Goal: Task Accomplishment & Management: Use online tool/utility

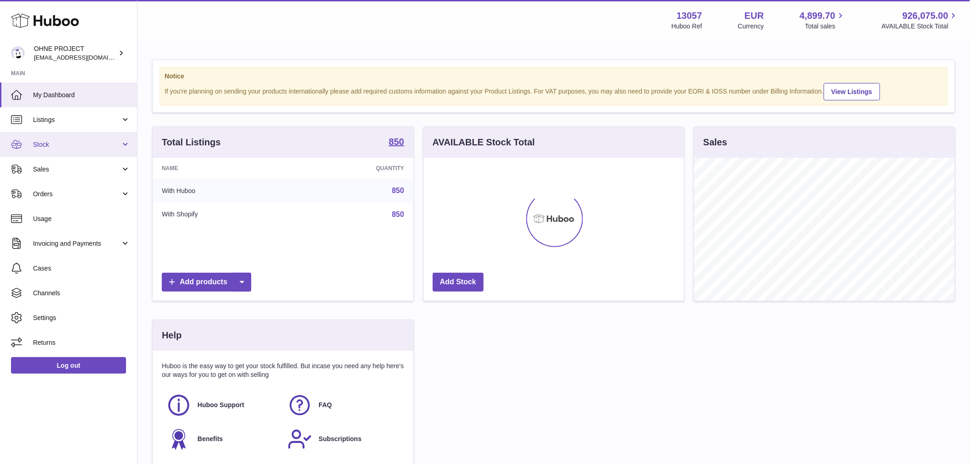
scroll to position [143, 260]
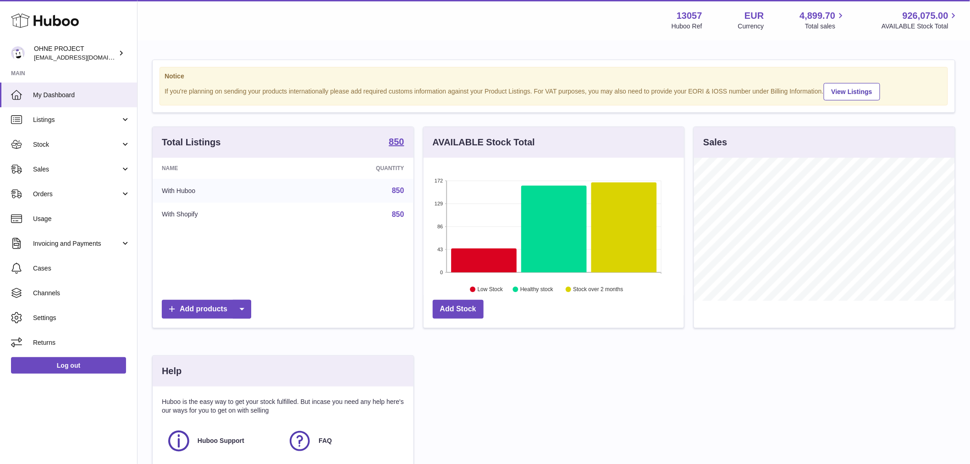
click at [404, 149] on div "Total Listings 850" at bounding box center [283, 142] width 261 height 31
click at [399, 146] on strong "850" at bounding box center [396, 141] width 15 height 9
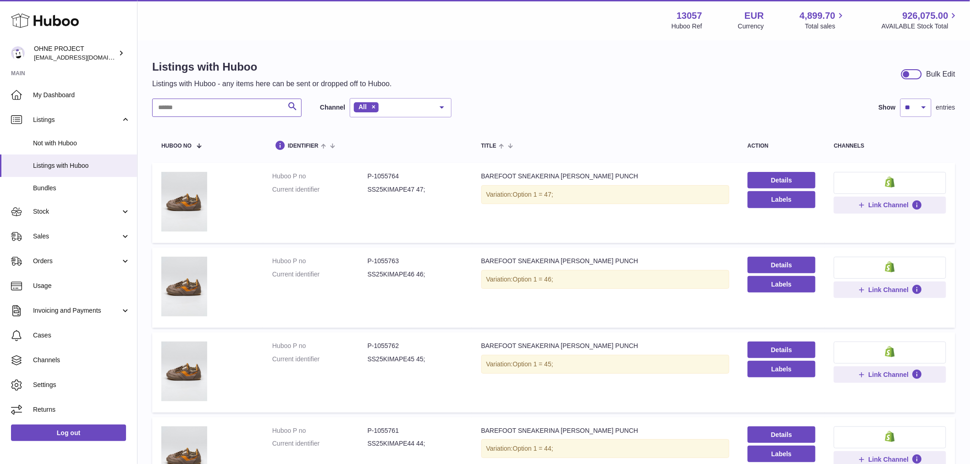
click at [244, 106] on input "text" at bounding box center [226, 108] width 149 height 18
click at [229, 105] on input "text" at bounding box center [226, 108] width 149 height 18
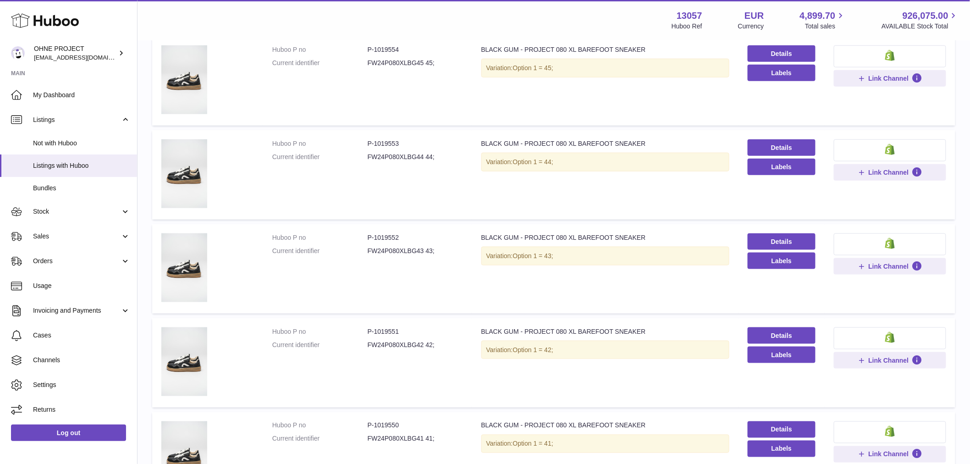
scroll to position [356, 0]
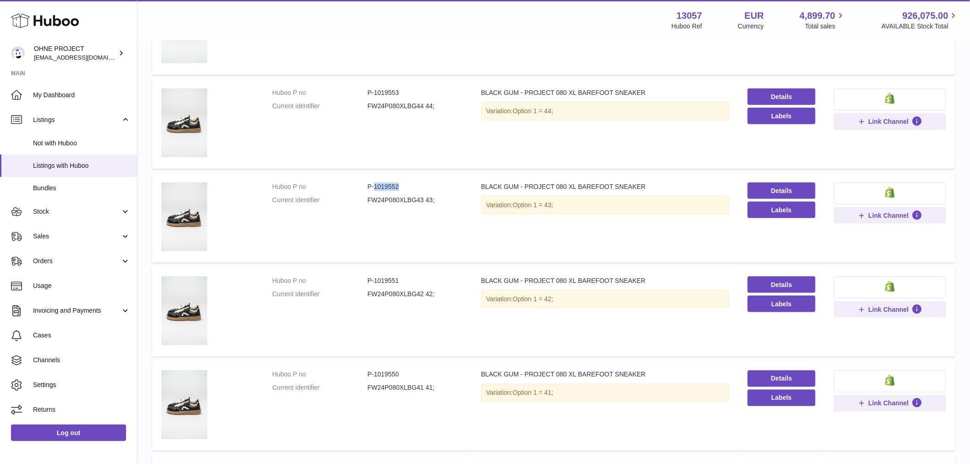
drag, startPoint x: 373, startPoint y: 184, endPoint x: 419, endPoint y: 185, distance: 46.3
click at [419, 185] on dd "P-1019552" at bounding box center [415, 187] width 95 height 9
copy dd "1019552"
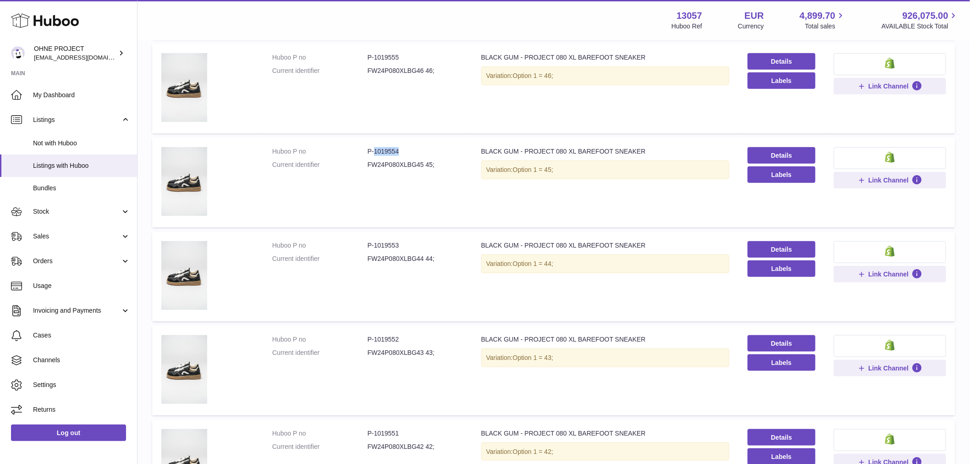
drag, startPoint x: 372, startPoint y: 150, endPoint x: 427, endPoint y: 150, distance: 55.0
click at [427, 150] on dd "P-1019554" at bounding box center [415, 151] width 95 height 9
copy dd "1019554"
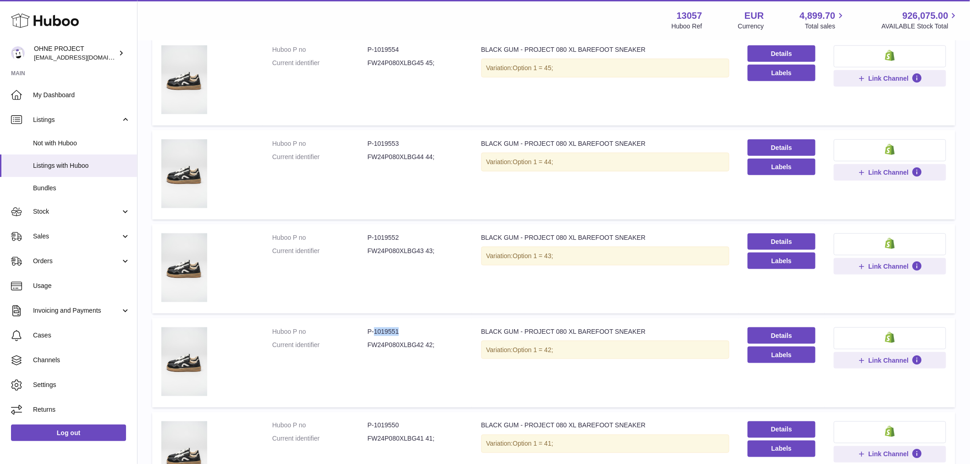
drag, startPoint x: 376, startPoint y: 329, endPoint x: 405, endPoint y: 326, distance: 29.0
click at [405, 327] on dd "P-1019551" at bounding box center [415, 331] width 95 height 9
copy dd "1019551"
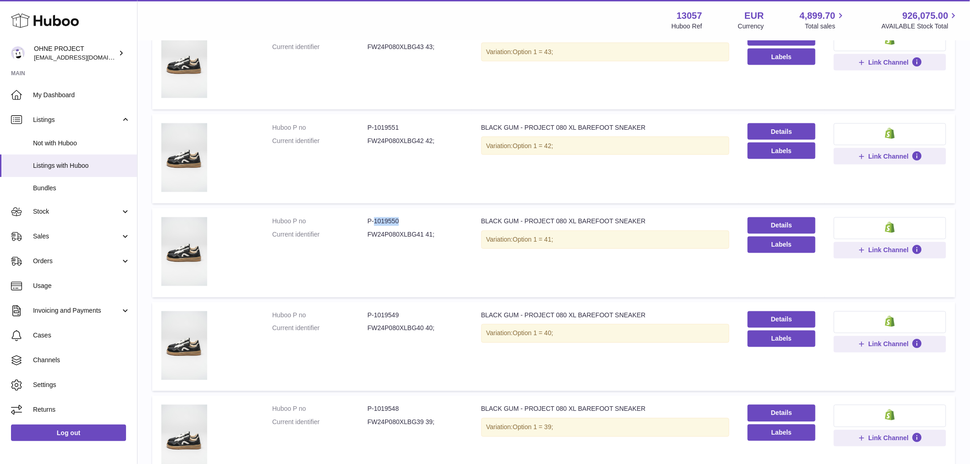
drag, startPoint x: 373, startPoint y: 216, endPoint x: 418, endPoint y: 207, distance: 45.3
click at [418, 208] on td "Huboo P no P-1019550 Current identifier FW24P080XLBG41 41;" at bounding box center [367, 252] width 209 height 89
copy dd "1019550"
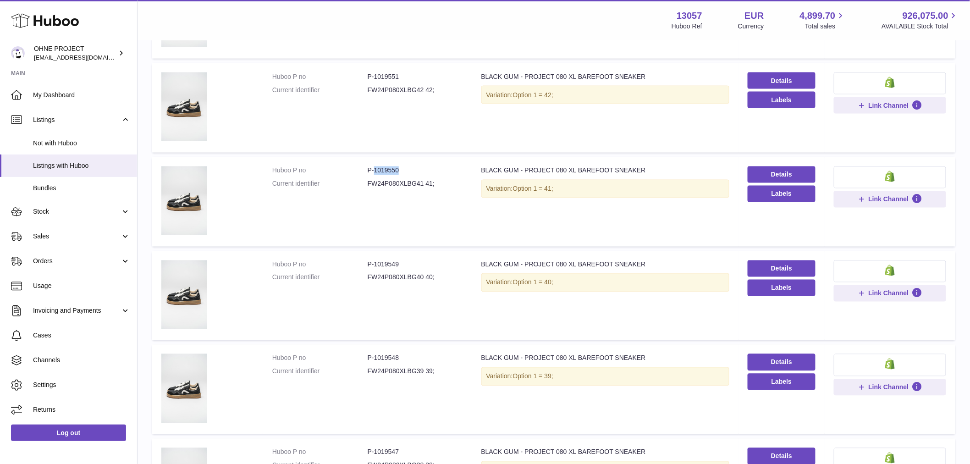
scroll to position [713, 0]
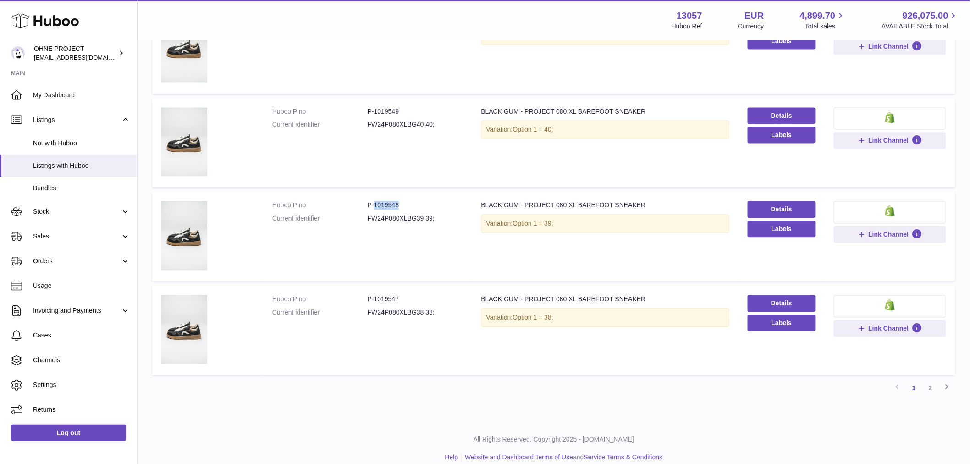
drag, startPoint x: 372, startPoint y: 200, endPoint x: 407, endPoint y: 205, distance: 35.3
click at [407, 205] on dd "P-1019548" at bounding box center [415, 205] width 95 height 9
copy dd "1019548"
click at [374, 109] on dd "P-1019549" at bounding box center [415, 112] width 95 height 9
drag, startPoint x: 372, startPoint y: 109, endPoint x: 427, endPoint y: 109, distance: 55.0
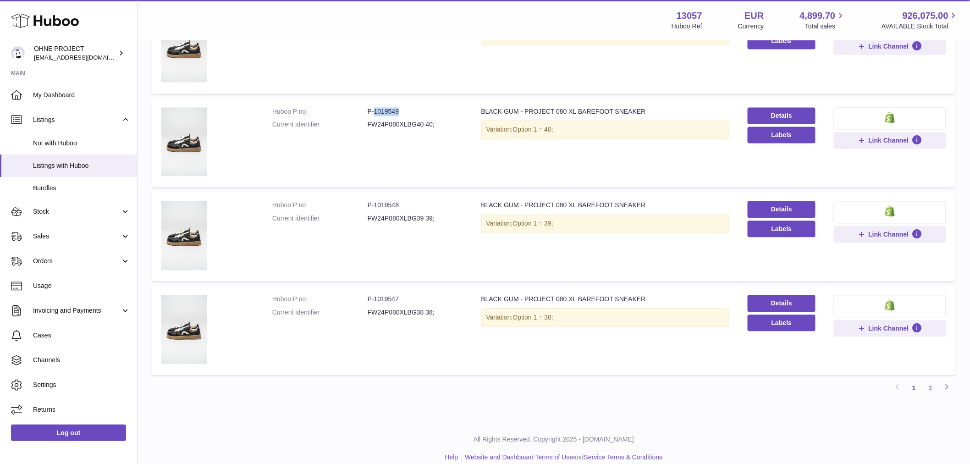
click at [427, 109] on dd "P-1019549" at bounding box center [415, 112] width 95 height 9
copy dd "1019549"
drag, startPoint x: 371, startPoint y: 297, endPoint x: 422, endPoint y: 296, distance: 50.9
click at [421, 296] on dd "P-1019547" at bounding box center [415, 299] width 95 height 9
click at [419, 296] on dd "P-1019547" at bounding box center [415, 299] width 95 height 9
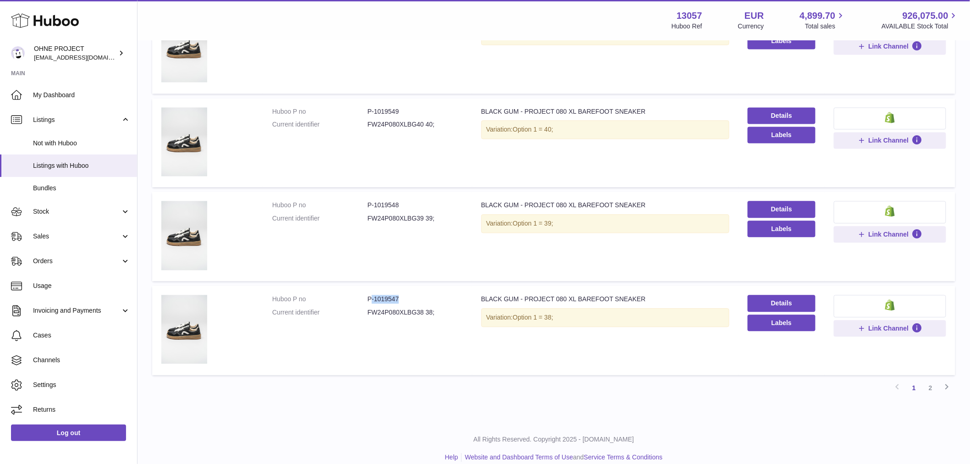
click at [371, 297] on dd "P-1019547" at bounding box center [415, 299] width 95 height 9
click at [373, 310] on dd "FW24P080XLBG38 38;" at bounding box center [415, 313] width 95 height 9
drag, startPoint x: 373, startPoint y: 297, endPoint x: 423, endPoint y: 289, distance: 50.6
click at [422, 290] on td "Huboo P no P-1019547 Current identifier FW24P080XLBG38 38;" at bounding box center [367, 330] width 209 height 89
copy dd "1019547"
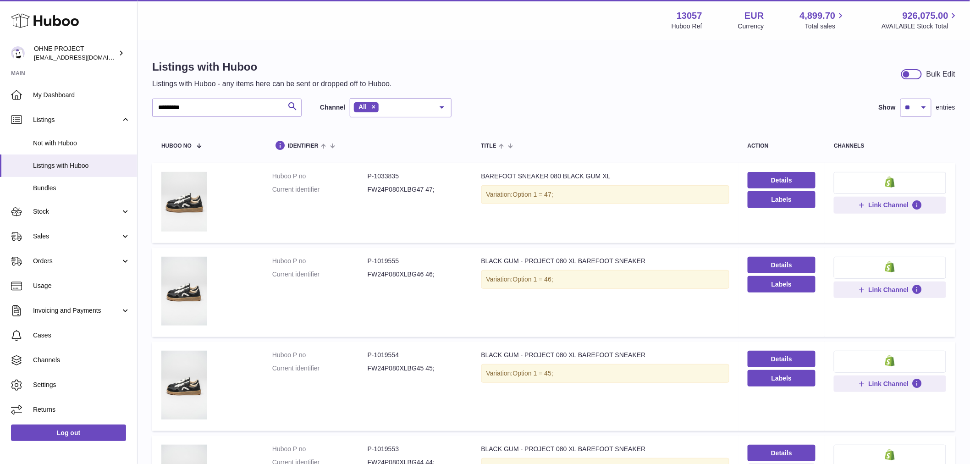
scroll to position [255, 0]
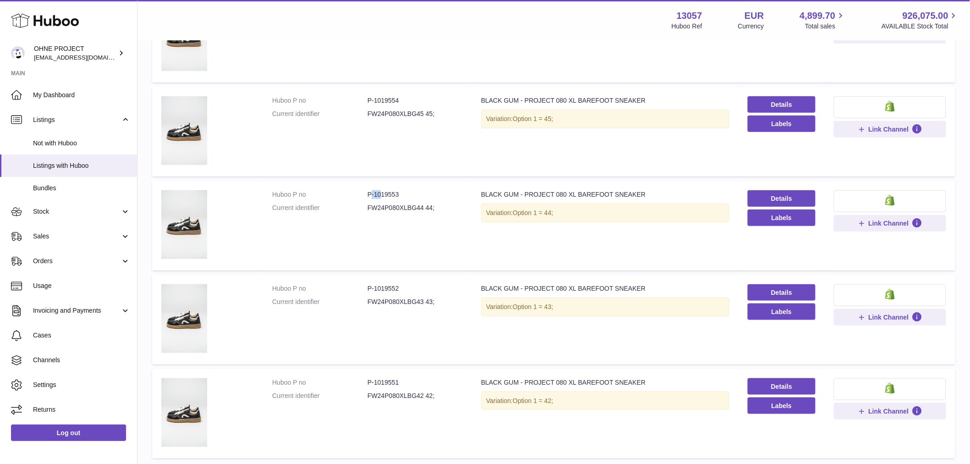
drag, startPoint x: 371, startPoint y: 193, endPoint x: 379, endPoint y: 193, distance: 7.3
click at [379, 193] on dd "P-1019553" at bounding box center [415, 194] width 95 height 9
click at [374, 193] on dd "P-1019553" at bounding box center [415, 194] width 95 height 9
drag, startPoint x: 373, startPoint y: 193, endPoint x: 401, endPoint y: 194, distance: 28.4
click at [401, 194] on dd "P-1019553" at bounding box center [415, 194] width 95 height 9
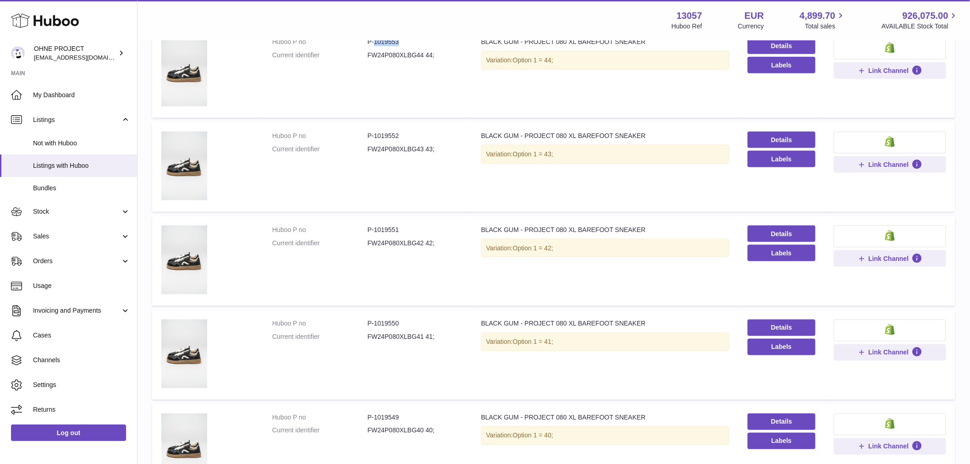
scroll to position [509, 0]
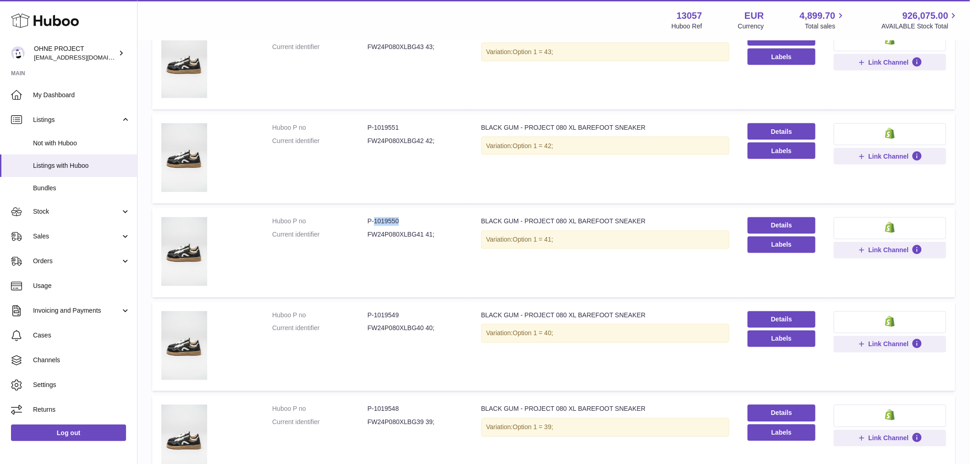
drag, startPoint x: 373, startPoint y: 221, endPoint x: 416, endPoint y: 214, distance: 43.6
click at [416, 214] on td "Huboo P no P-1019550 Current identifier FW24P080XLBG41 41;" at bounding box center [367, 252] width 209 height 89
copy dd "1019550"
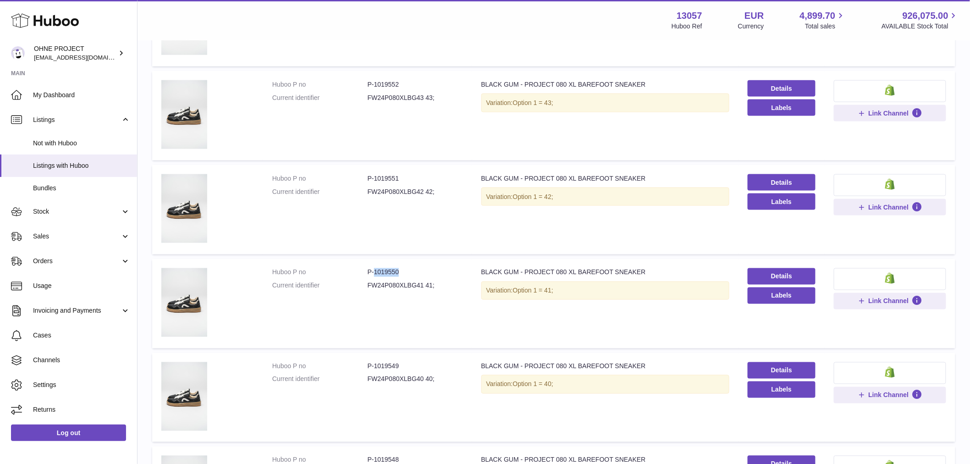
scroll to position [407, 0]
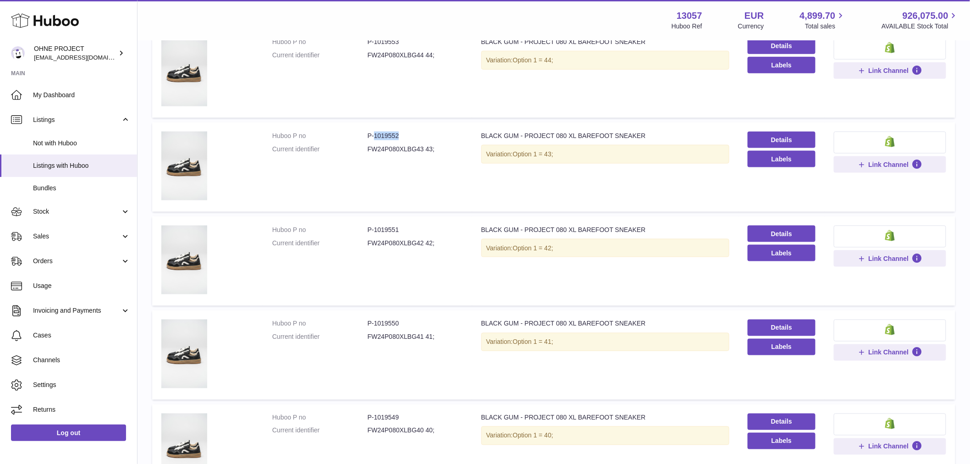
drag, startPoint x: 372, startPoint y: 133, endPoint x: 439, endPoint y: 120, distance: 67.8
click at [439, 120] on table "Huboo no identifier title action channels Huboo P no P-1033835 Current identifi…" at bounding box center [553, 202] width 803 height 967
copy dd "1019552"
drag, startPoint x: 373, startPoint y: 319, endPoint x: 422, endPoint y: 318, distance: 49.5
click at [422, 320] on dd "P-1019550" at bounding box center [415, 324] width 95 height 9
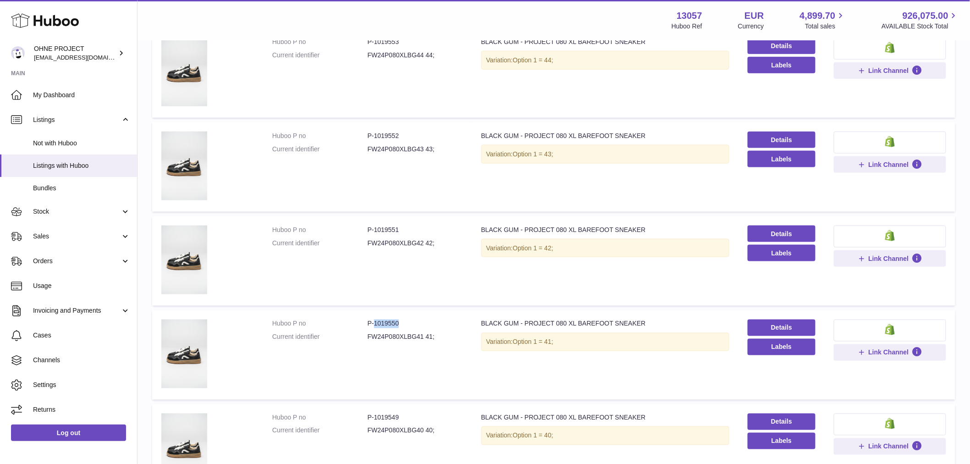
copy dd "1019550"
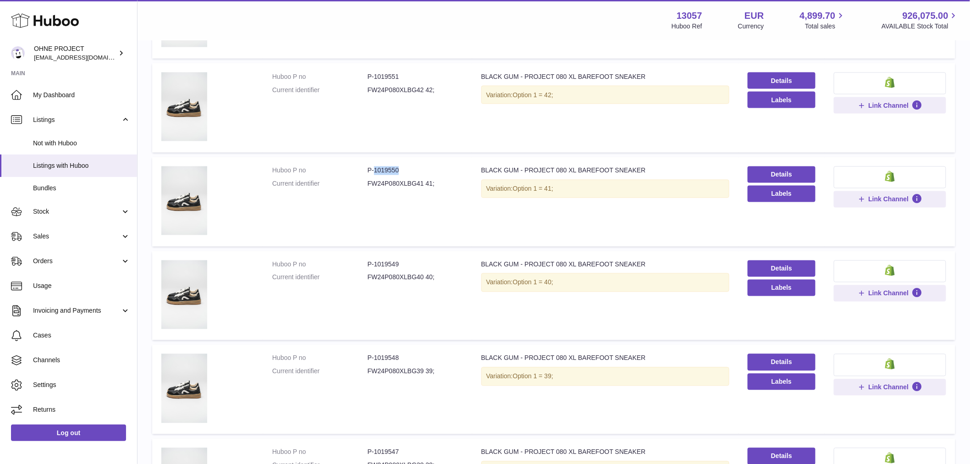
scroll to position [713, 0]
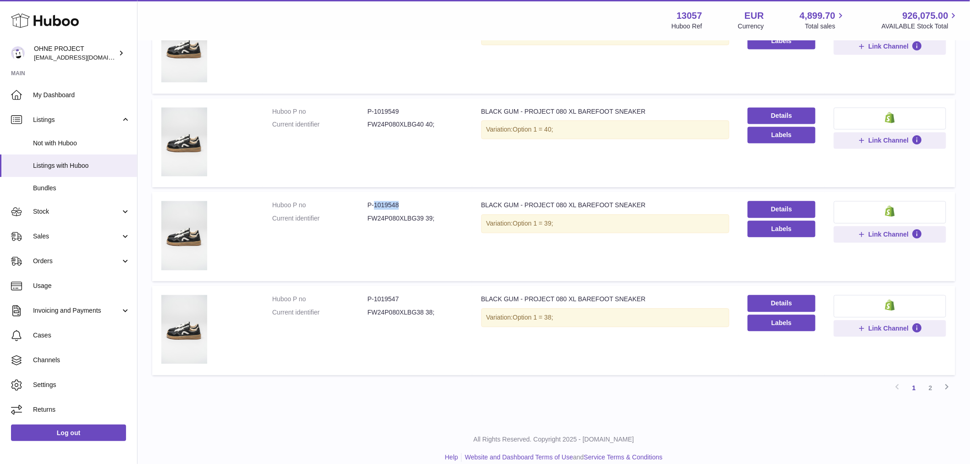
drag, startPoint x: 372, startPoint y: 203, endPoint x: 423, endPoint y: 194, distance: 51.3
click at [423, 194] on td "Huboo P no P-1019548 Current identifier FW24P080XLBG39 39;" at bounding box center [367, 236] width 209 height 89
drag, startPoint x: 373, startPoint y: 301, endPoint x: 399, endPoint y: 301, distance: 26.1
click at [399, 301] on dd "P-1019547" at bounding box center [415, 299] width 95 height 9
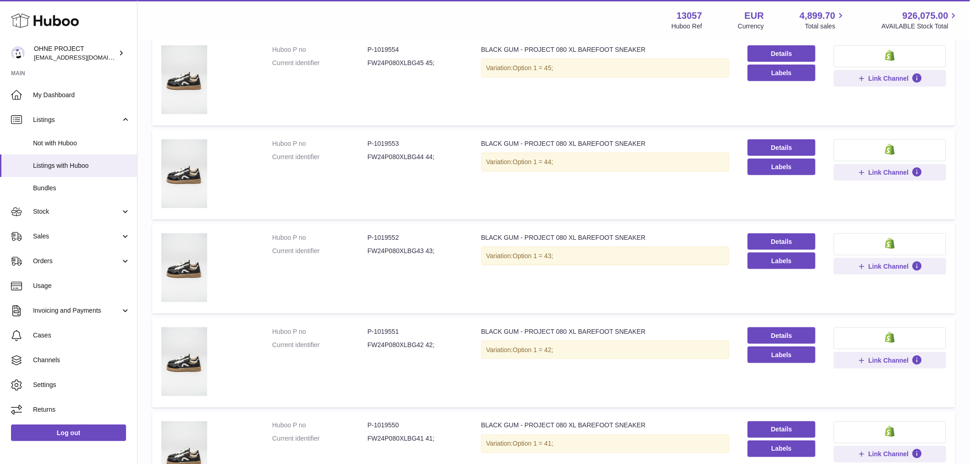
scroll to position [204, 0]
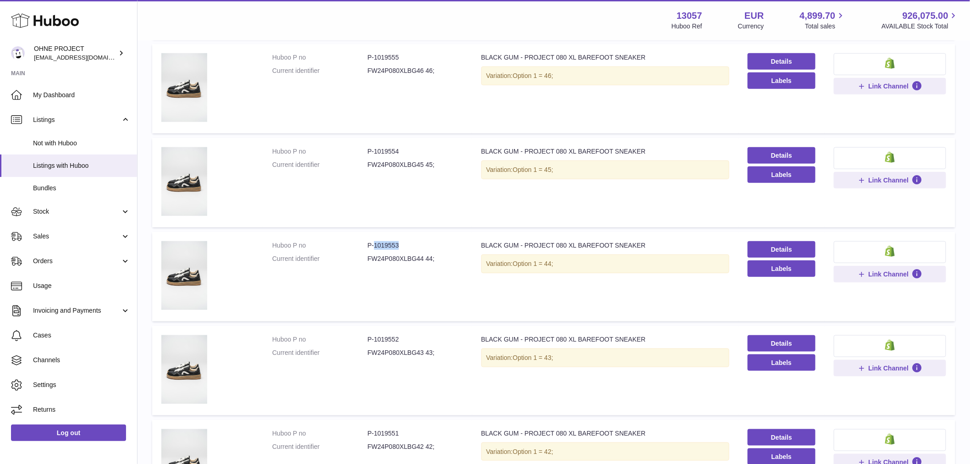
drag, startPoint x: 373, startPoint y: 245, endPoint x: 426, endPoint y: 244, distance: 53.2
click at [426, 244] on dd "P-1019553" at bounding box center [415, 245] width 95 height 9
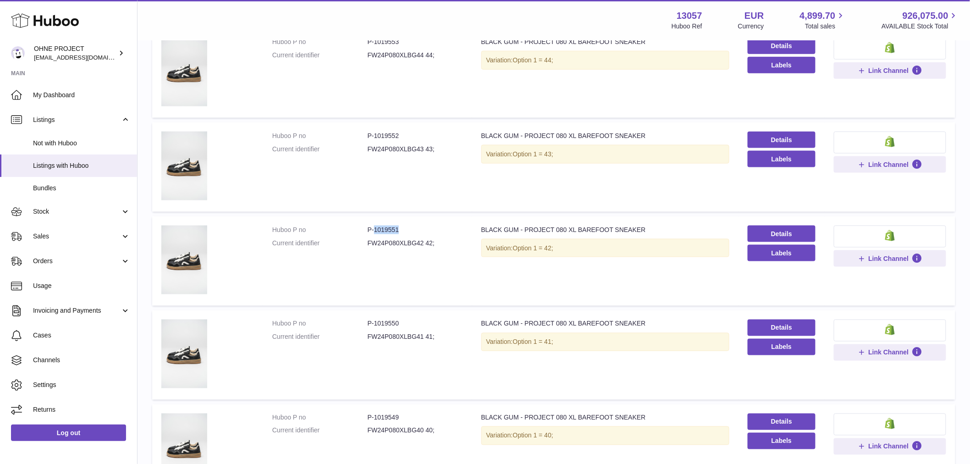
drag, startPoint x: 373, startPoint y: 227, endPoint x: 436, endPoint y: 218, distance: 63.5
click at [436, 219] on td "Huboo P no P-1019551 Current identifier FW24P080XLBG42 42;" at bounding box center [367, 260] width 209 height 89
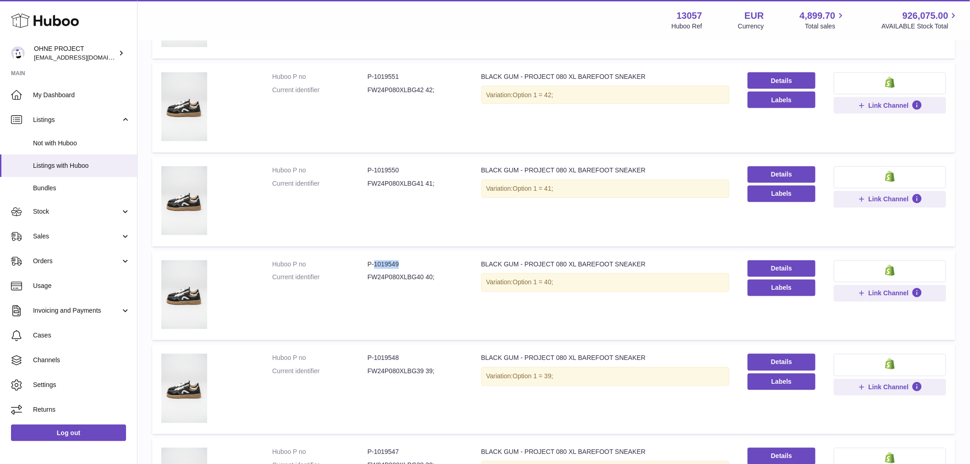
drag, startPoint x: 373, startPoint y: 264, endPoint x: 438, endPoint y: 251, distance: 66.5
click at [434, 260] on dd "P-1019549" at bounding box center [415, 264] width 95 height 9
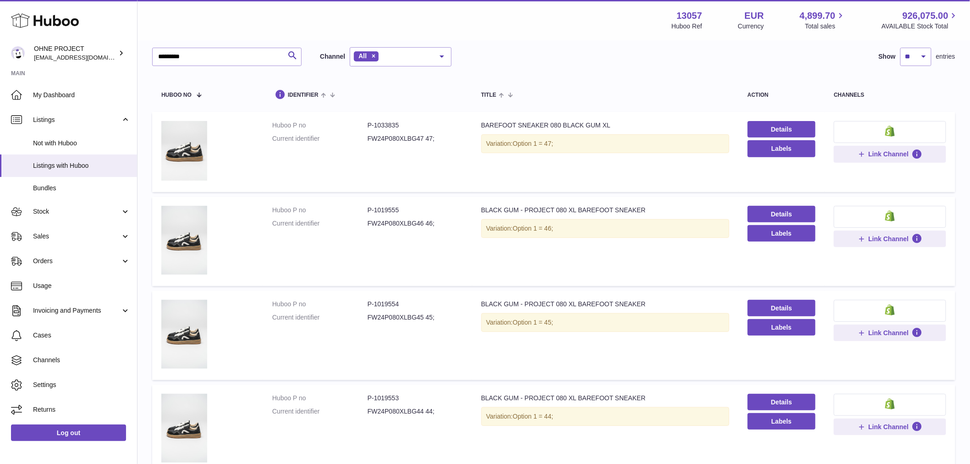
scroll to position [0, 0]
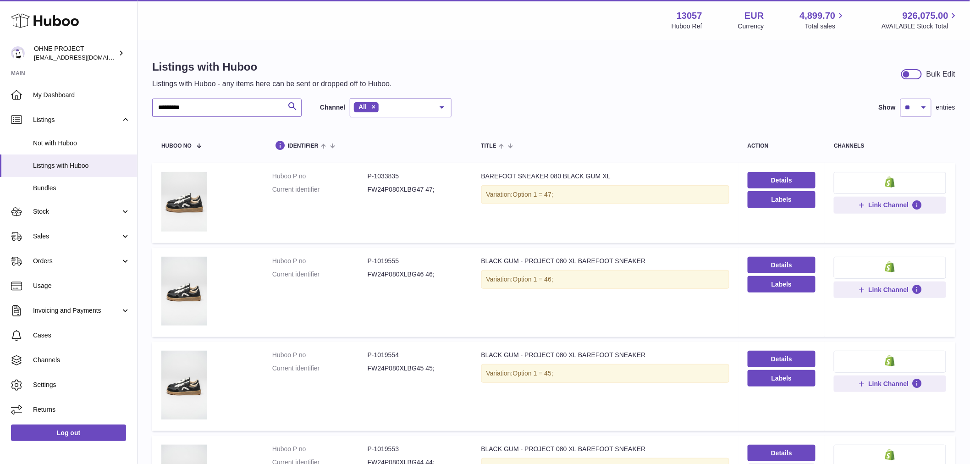
click at [235, 109] on input "*********" at bounding box center [226, 108] width 149 height 18
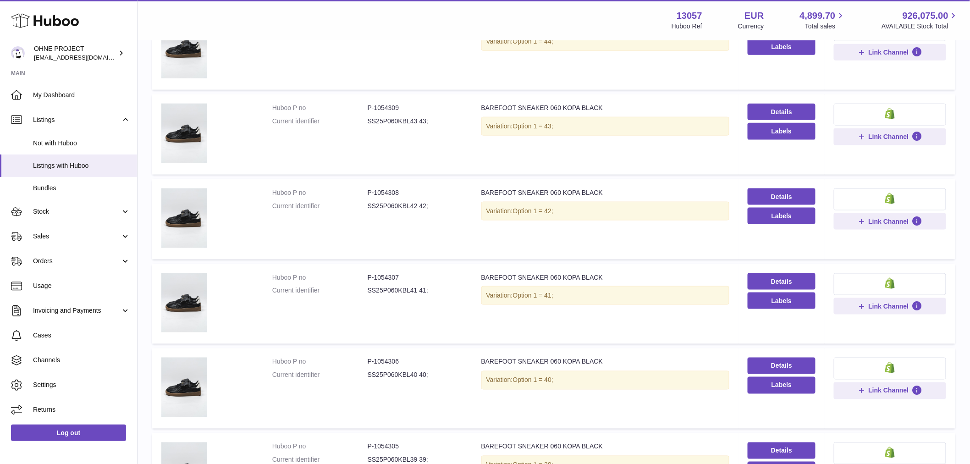
scroll to position [509, 0]
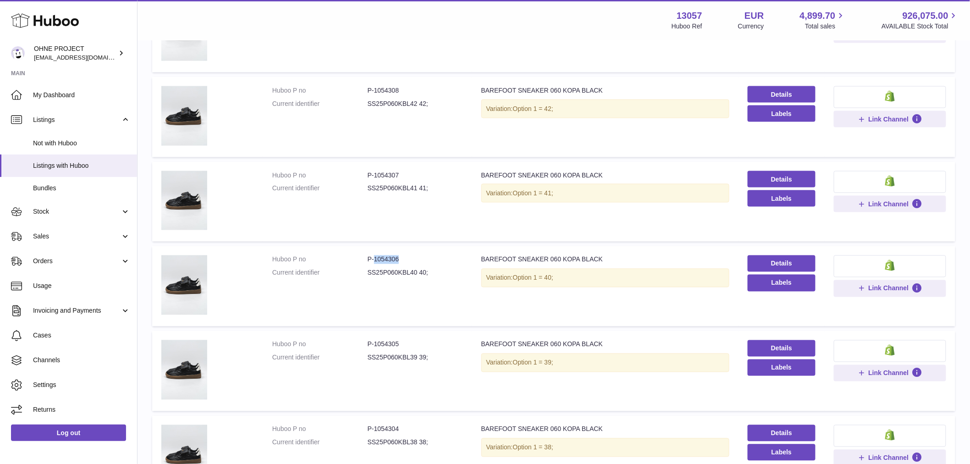
drag, startPoint x: 373, startPoint y: 258, endPoint x: 432, endPoint y: 249, distance: 59.3
click at [432, 249] on td "Huboo P no P-1054306 Current identifier SS25P060KBL40 40;" at bounding box center [367, 286] width 209 height 80
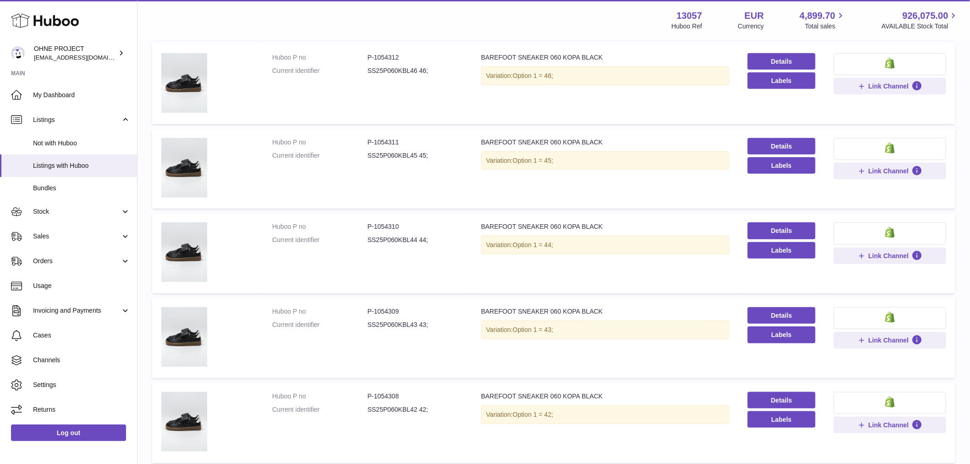
scroll to position [0, 0]
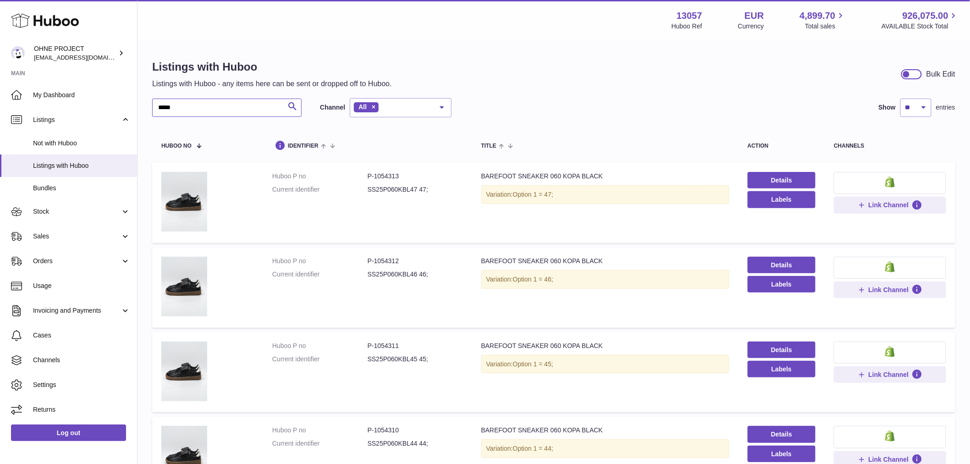
click at [211, 101] on input "*****" at bounding box center [226, 108] width 149 height 18
type input "*"
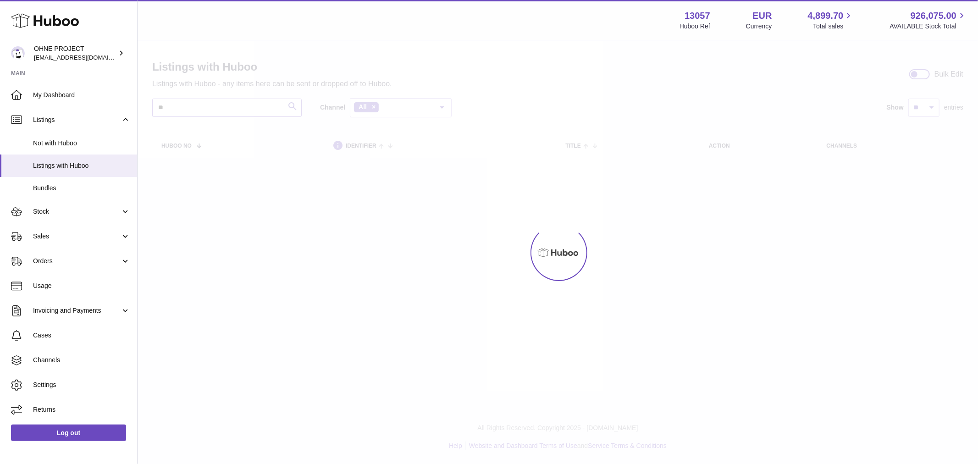
type input "*"
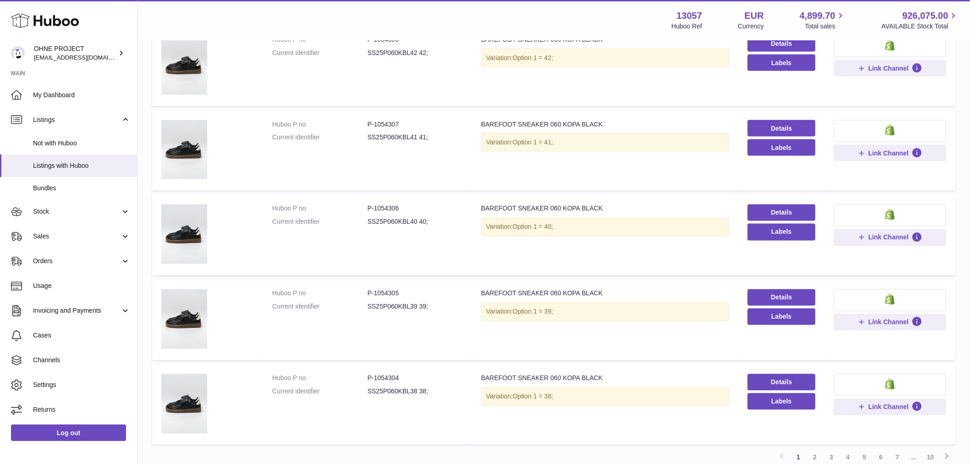
scroll to position [639, 0]
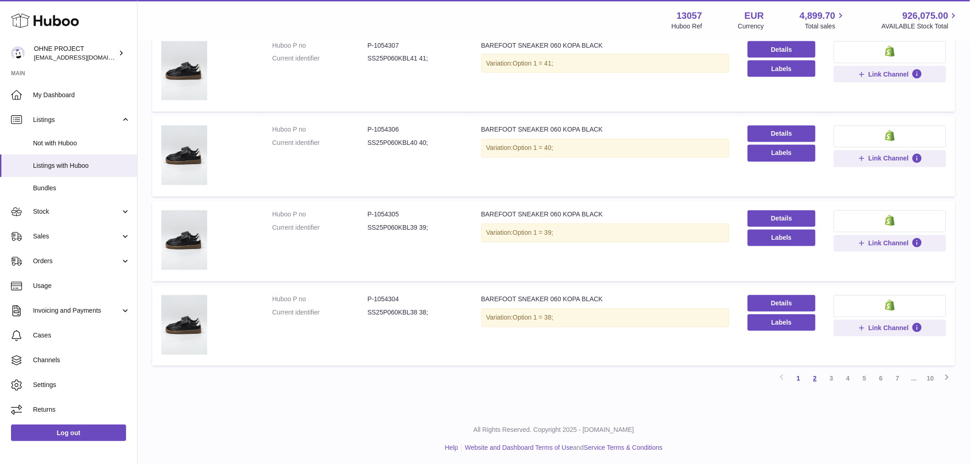
click at [817, 377] on link "2" at bounding box center [815, 379] width 17 height 17
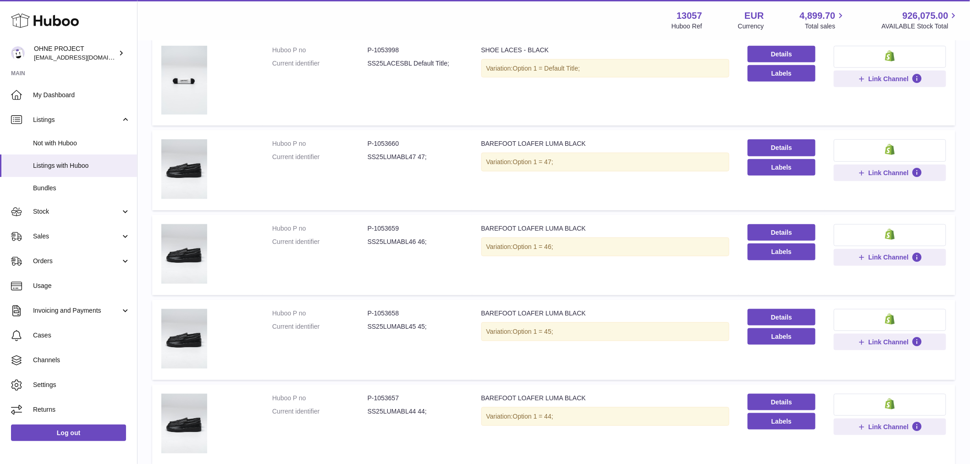
scroll to position [398, 0]
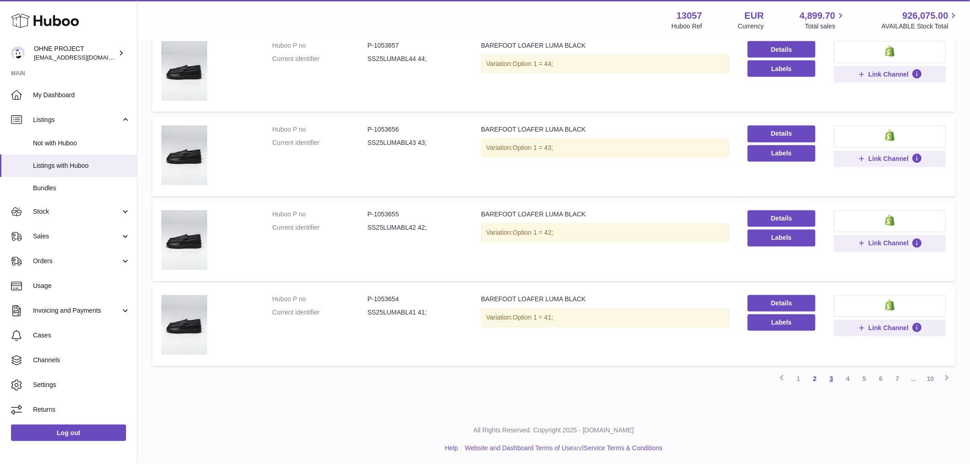
click at [831, 377] on link "3" at bounding box center [832, 379] width 17 height 17
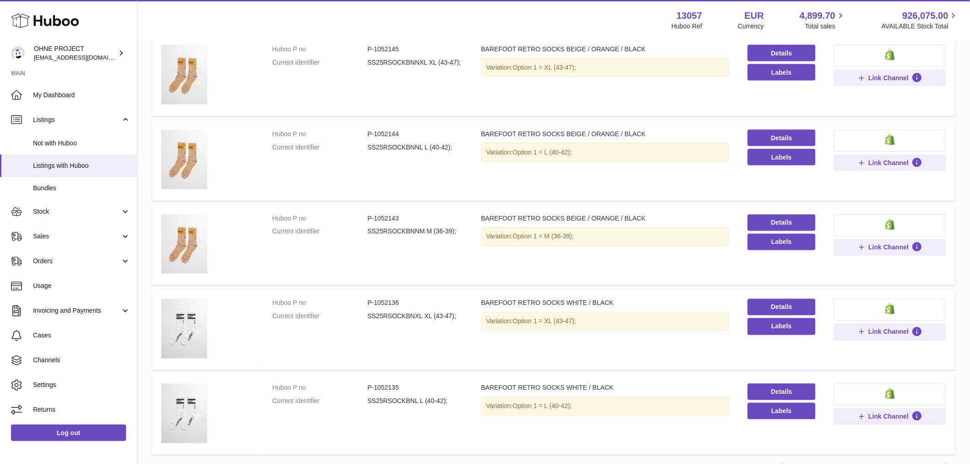
scroll to position [639, 0]
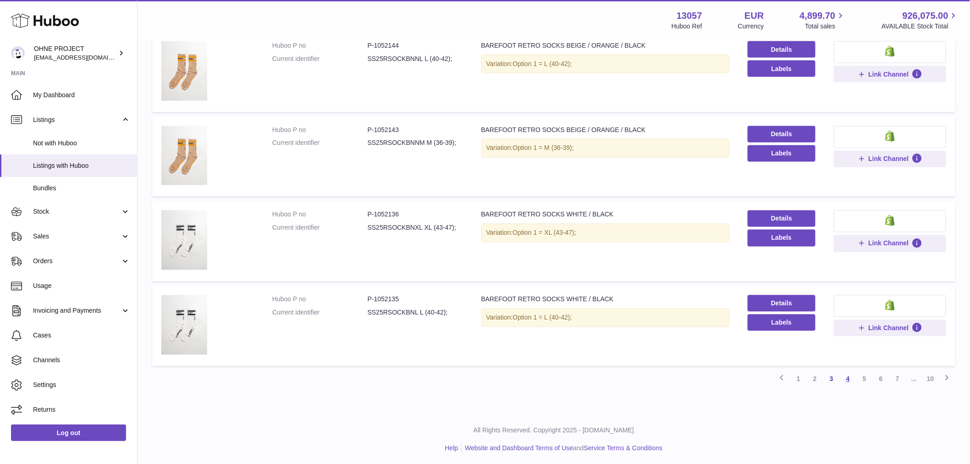
click at [845, 379] on link "4" at bounding box center [848, 379] width 17 height 17
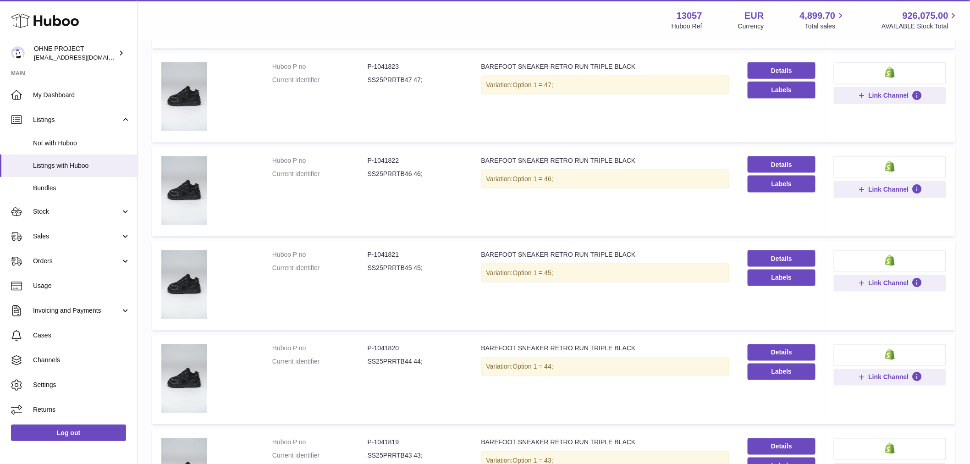
scroll to position [653, 0]
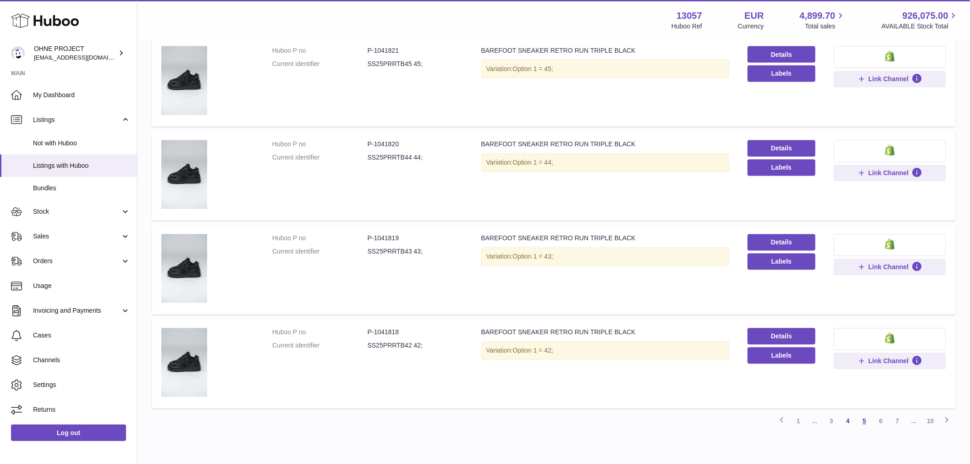
click at [868, 422] on link "5" at bounding box center [865, 421] width 17 height 17
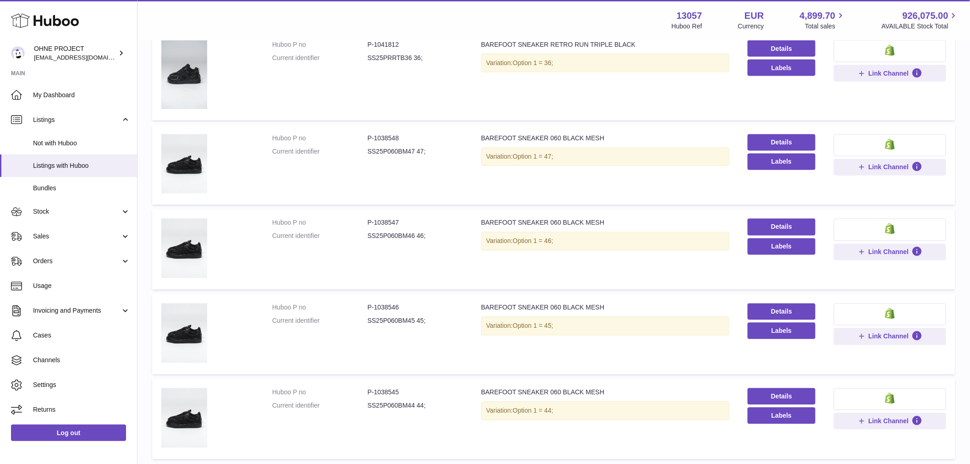
scroll to position [695, 0]
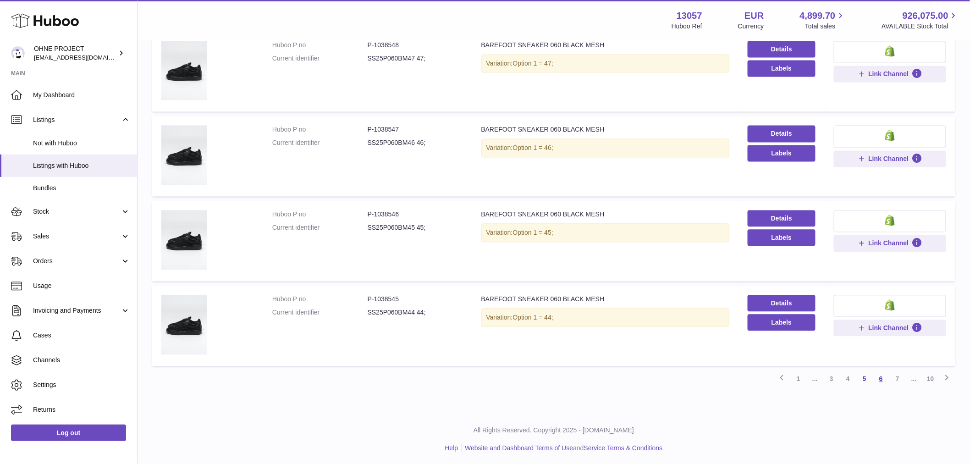
click at [882, 377] on link "6" at bounding box center [881, 379] width 17 height 17
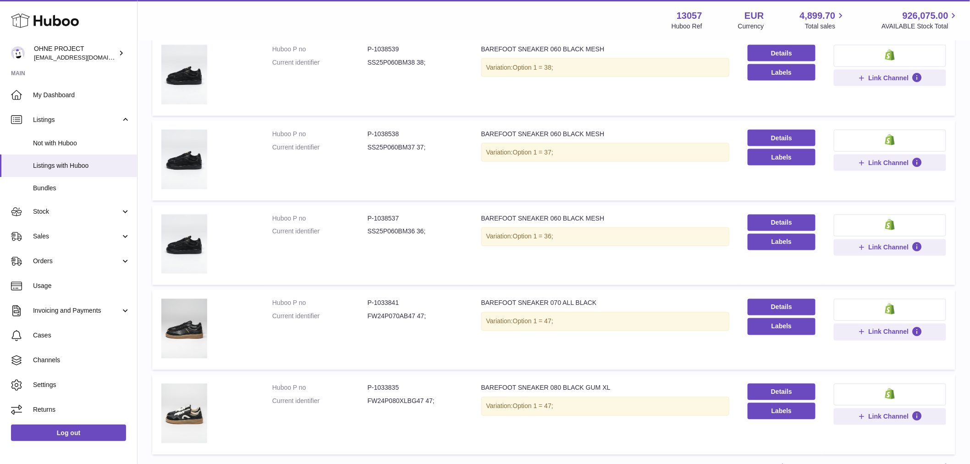
scroll to position [639, 0]
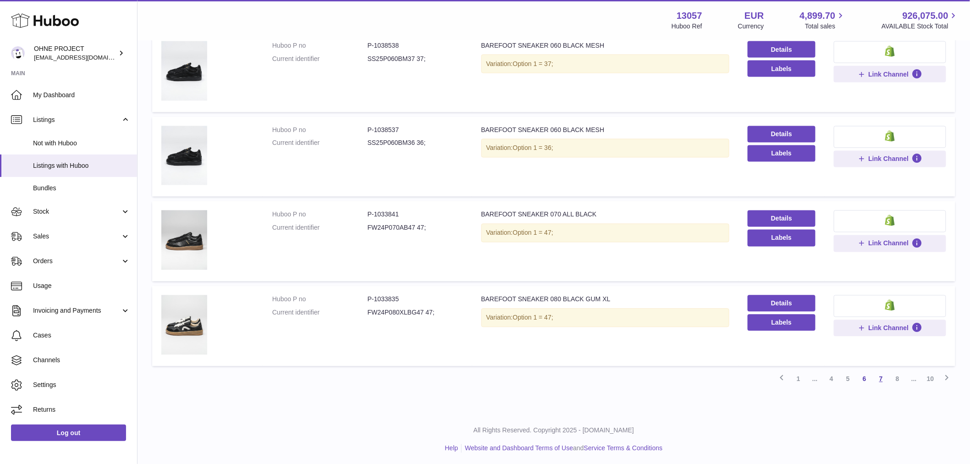
click at [881, 374] on link "7" at bounding box center [881, 379] width 17 height 17
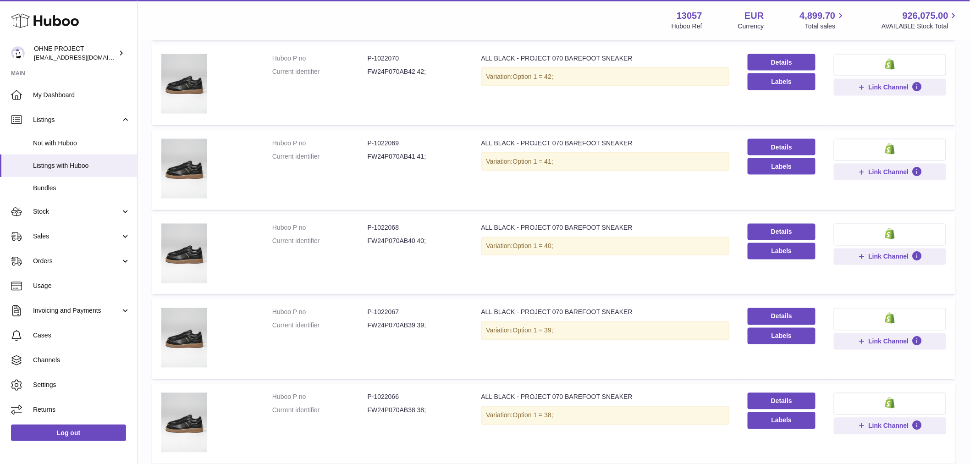
scroll to position [648, 0]
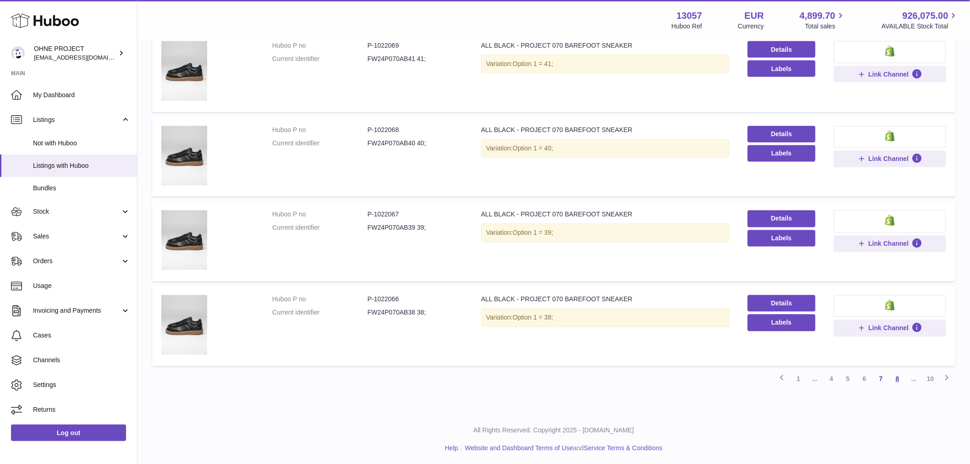
click at [899, 377] on link "8" at bounding box center [898, 379] width 17 height 17
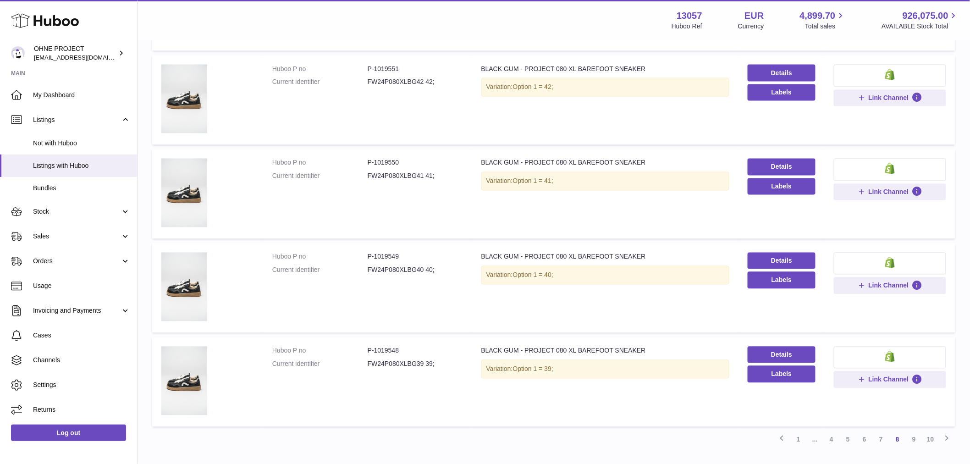
scroll to position [703, 0]
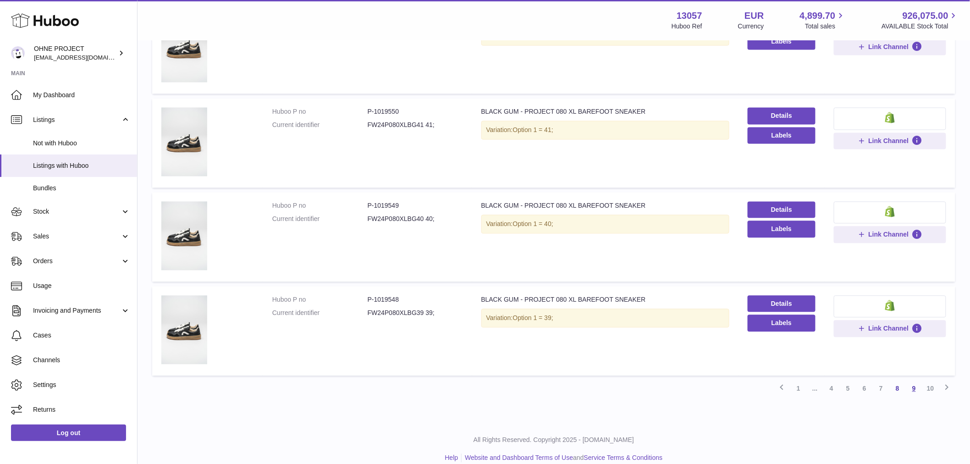
click at [910, 386] on link "9" at bounding box center [914, 389] width 17 height 17
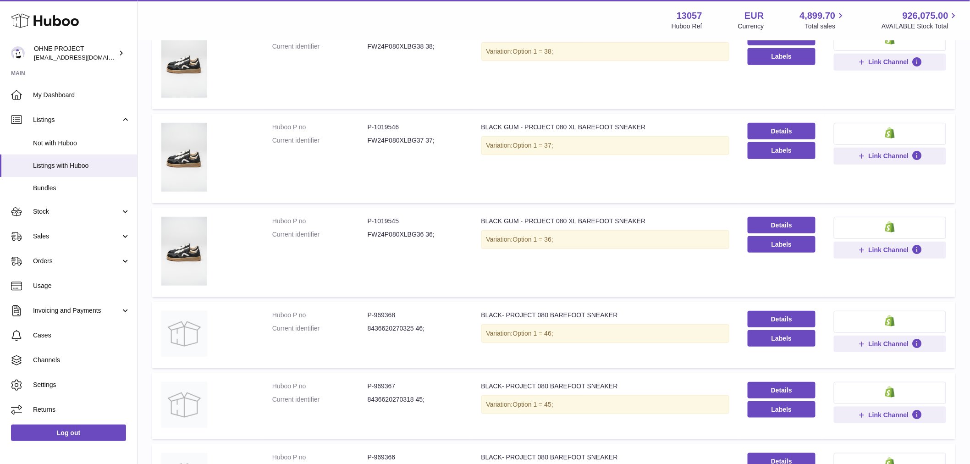
scroll to position [194, 0]
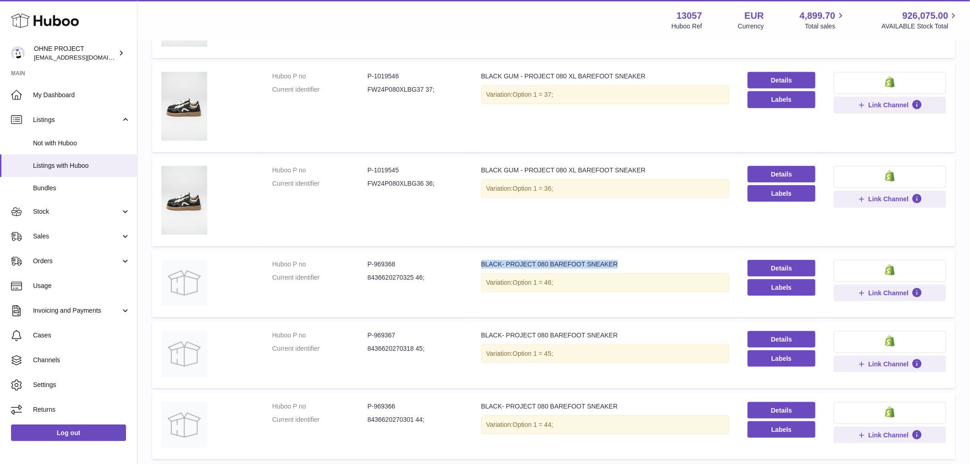
drag, startPoint x: 479, startPoint y: 263, endPoint x: 616, endPoint y: 266, distance: 137.2
click at [616, 266] on div "BLACK- PROJECT 080 BAREFOOT SNEAKER" at bounding box center [606, 264] width 248 height 9
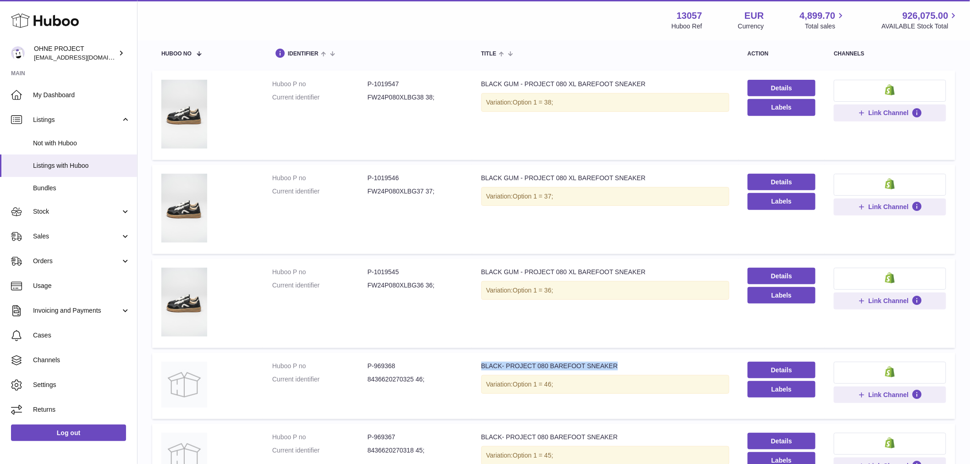
scroll to position [41, 0]
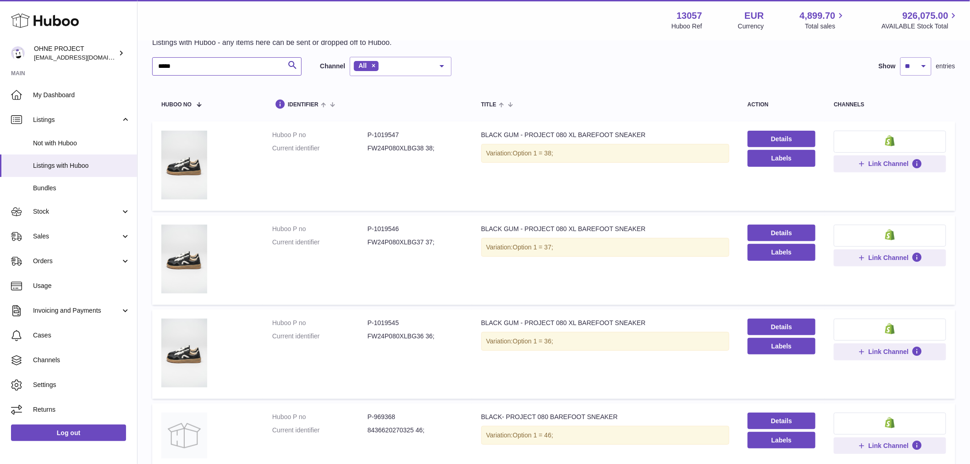
click at [211, 67] on input "*****" at bounding box center [226, 66] width 149 height 18
paste input "**********"
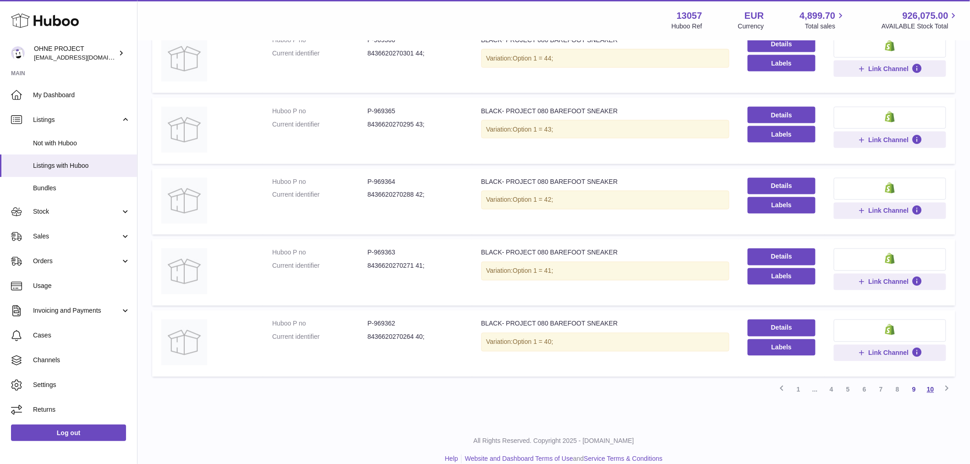
click at [934, 389] on link "10" at bounding box center [931, 390] width 17 height 17
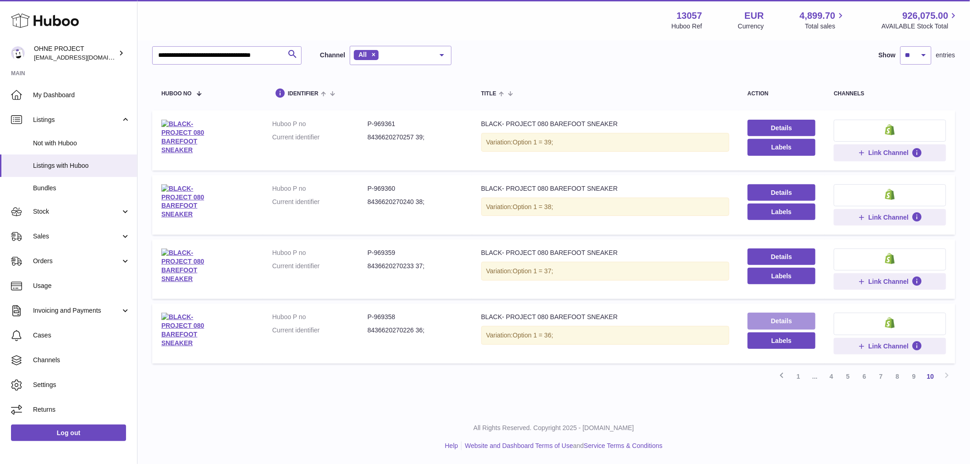
scroll to position [41, 0]
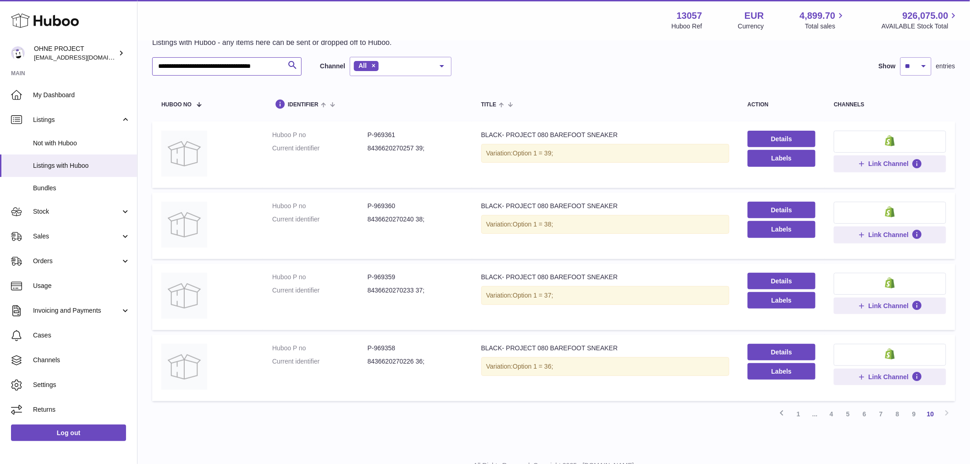
drag, startPoint x: 176, startPoint y: 65, endPoint x: 149, endPoint y: 64, distance: 26.6
click at [149, 64] on div "**********" at bounding box center [554, 224] width 833 height 448
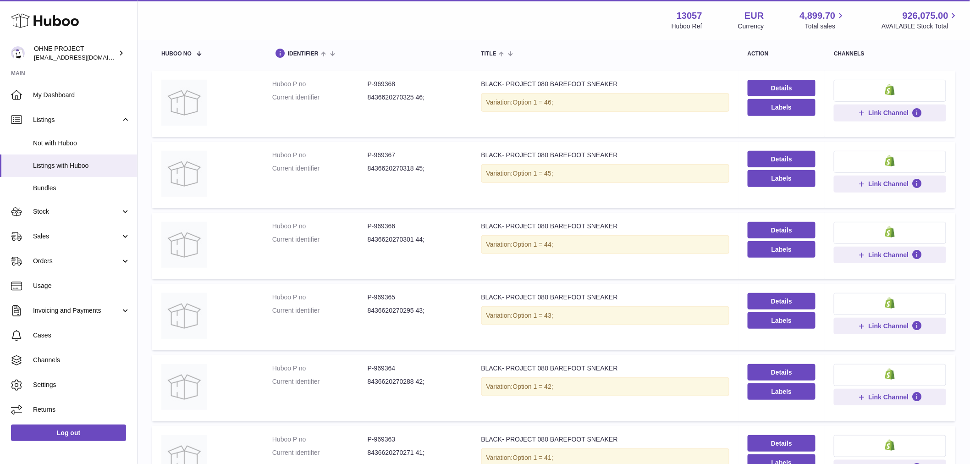
scroll to position [194, 0]
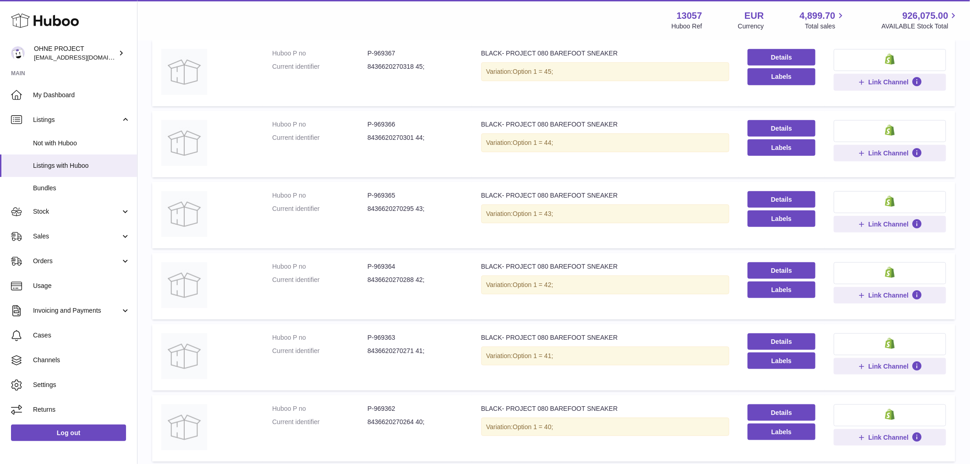
type input "**********"
drag, startPoint x: 373, startPoint y: 338, endPoint x: 423, endPoint y: 338, distance: 50.4
click at [423, 338] on dd "P-969363" at bounding box center [415, 337] width 95 height 9
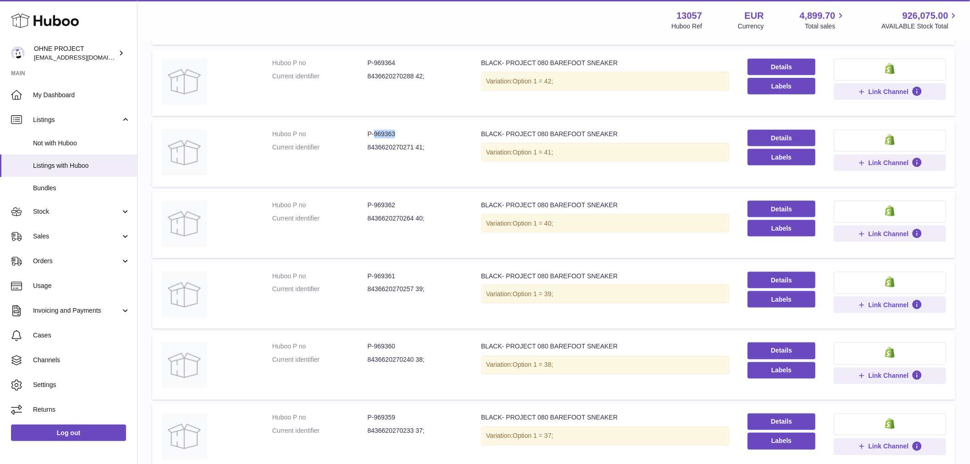
scroll to position [448, 0]
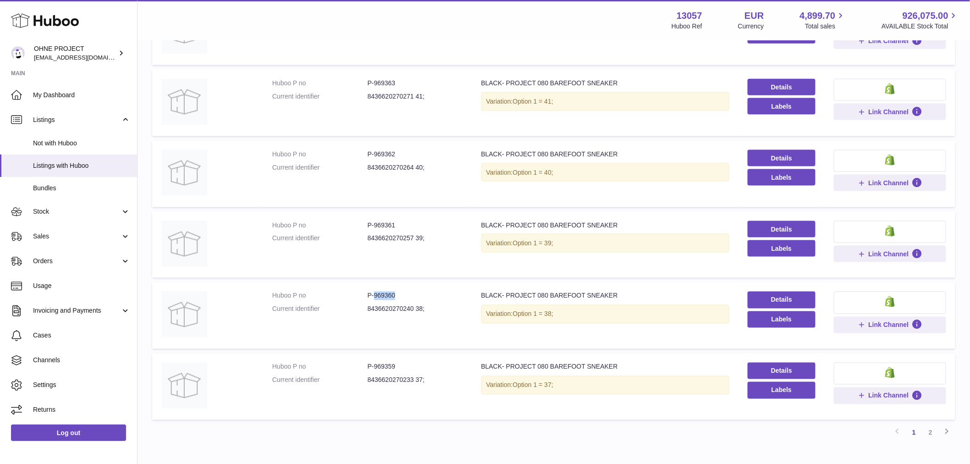
drag, startPoint x: 374, startPoint y: 295, endPoint x: 434, endPoint y: 295, distance: 60.1
click at [434, 295] on dd "P-969360" at bounding box center [415, 296] width 95 height 9
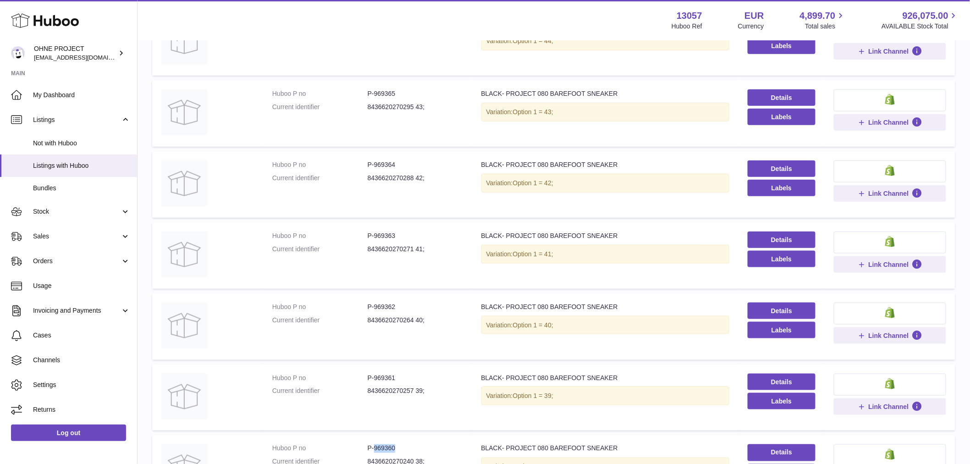
scroll to position [194, 0]
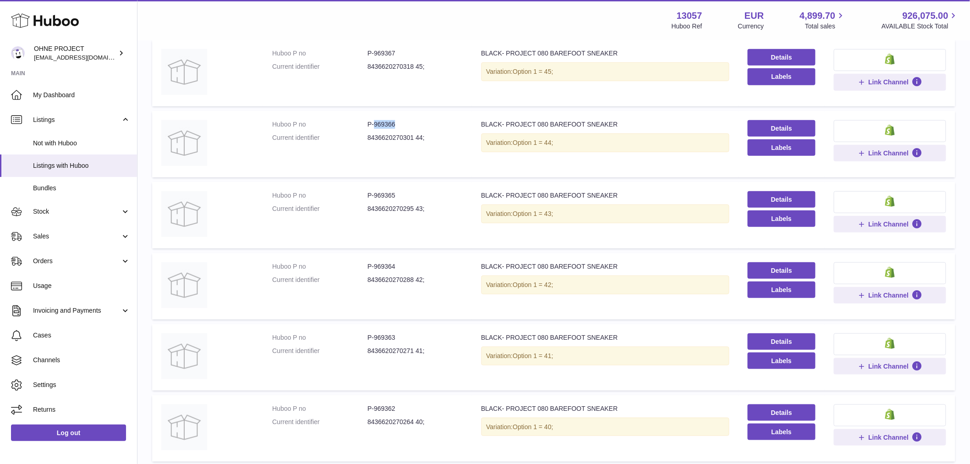
drag, startPoint x: 373, startPoint y: 123, endPoint x: 438, endPoint y: 122, distance: 65.1
click at [438, 122] on dd "P-969366" at bounding box center [415, 124] width 95 height 9
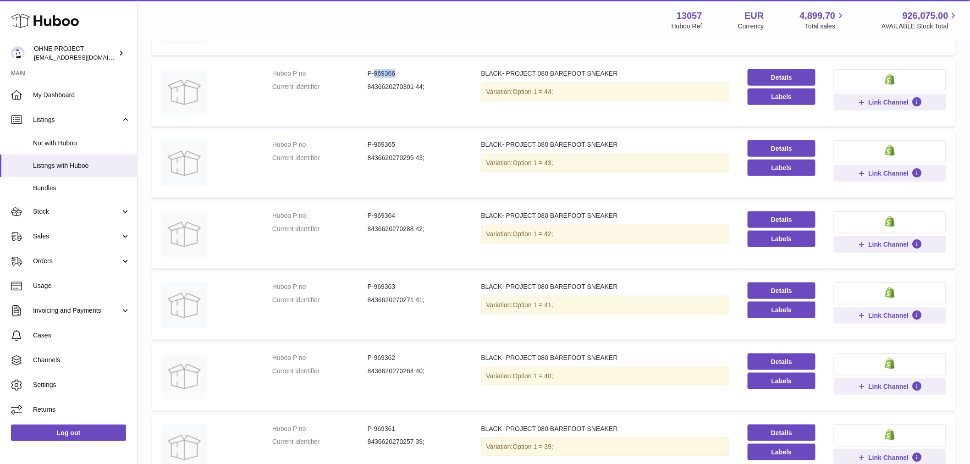
scroll to position [347, 0]
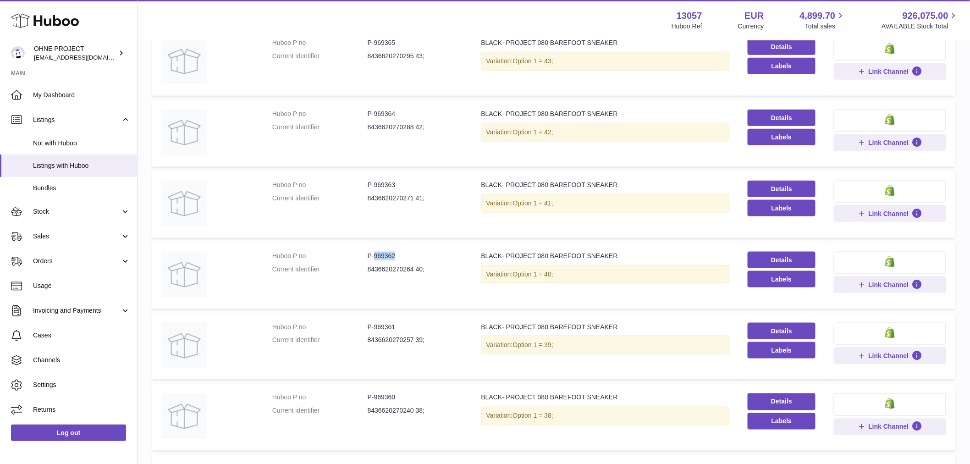
drag, startPoint x: 372, startPoint y: 254, endPoint x: 418, endPoint y: 254, distance: 46.3
click at [417, 255] on dd "P-969362" at bounding box center [415, 256] width 95 height 9
drag, startPoint x: 373, startPoint y: 324, endPoint x: 420, endPoint y: 318, distance: 47.2
click at [420, 318] on td "Huboo P no P-969361 Current identifier 8436620270257 39;" at bounding box center [367, 347] width 209 height 66
click at [374, 181] on dd "P-969363" at bounding box center [415, 185] width 95 height 9
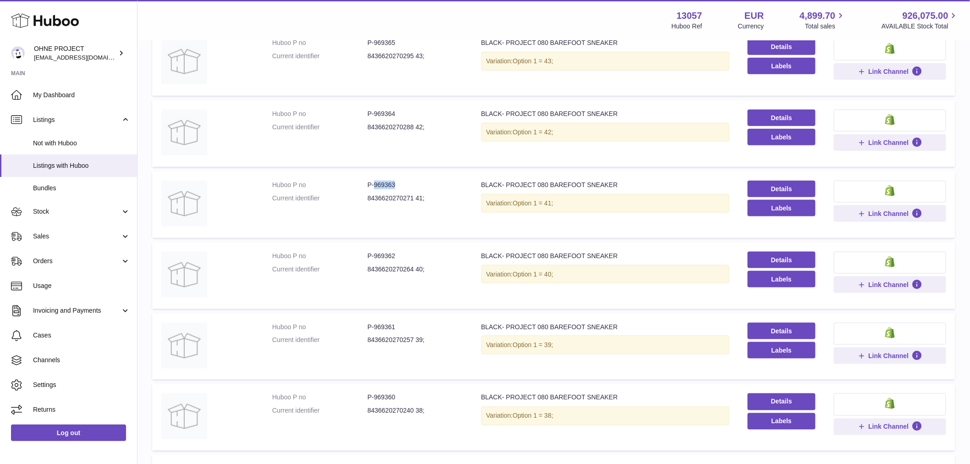
drag, startPoint x: 374, startPoint y: 179, endPoint x: 396, endPoint y: 180, distance: 22.0
click at [396, 181] on dd "P-969363" at bounding box center [415, 185] width 95 height 9
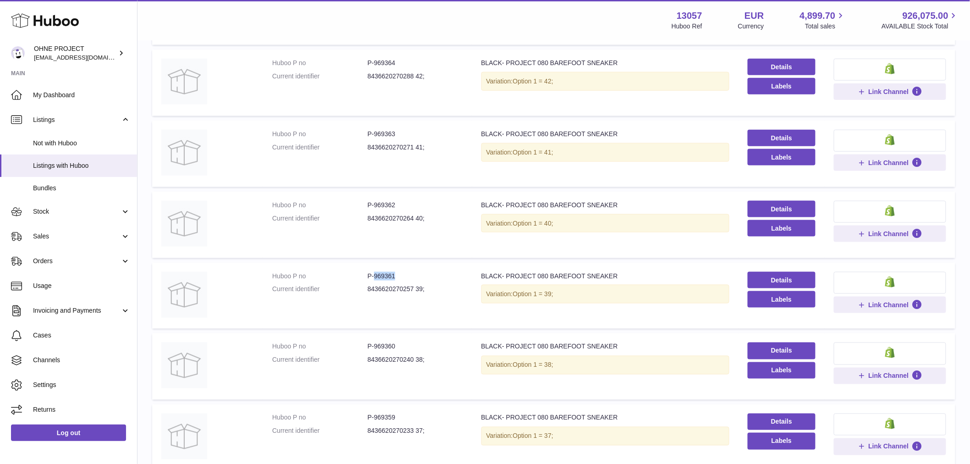
drag, startPoint x: 374, startPoint y: 272, endPoint x: 404, endPoint y: 272, distance: 29.8
click at [404, 272] on dd "P-969361" at bounding box center [415, 276] width 95 height 9
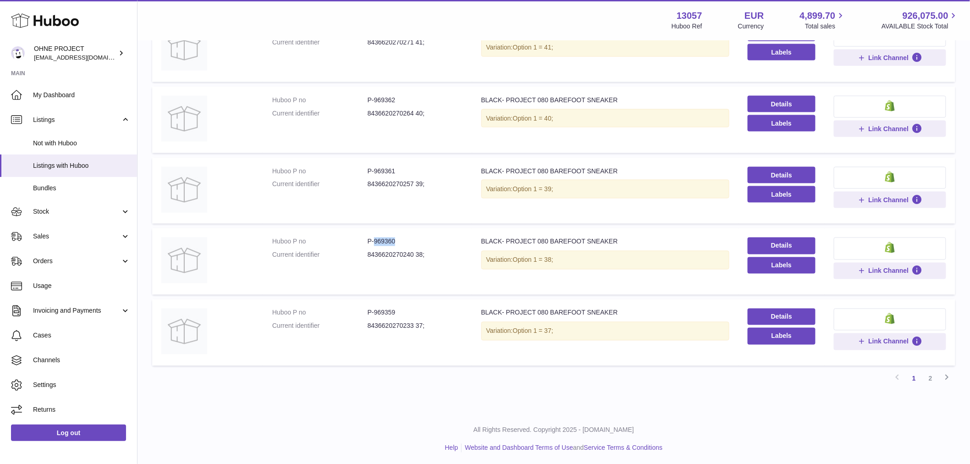
drag, startPoint x: 374, startPoint y: 241, endPoint x: 407, endPoint y: 239, distance: 33.5
click at [407, 240] on dd "P-969360" at bounding box center [415, 242] width 95 height 9
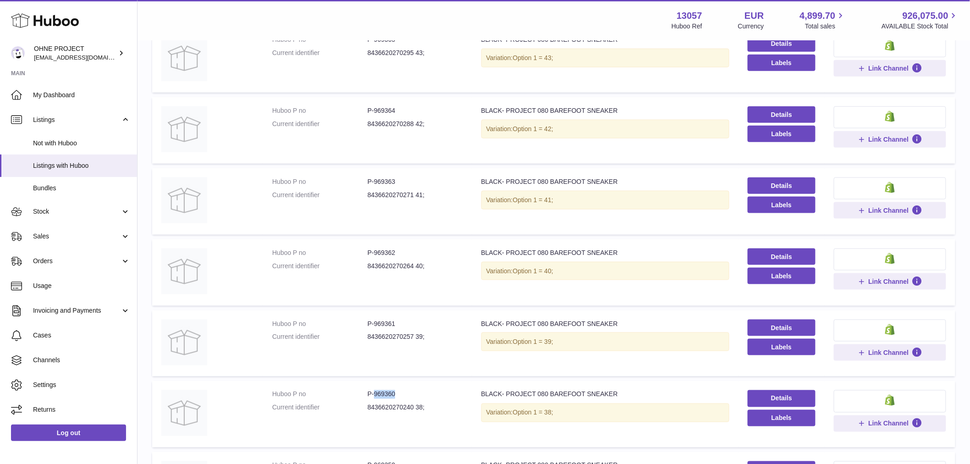
scroll to position [248, 0]
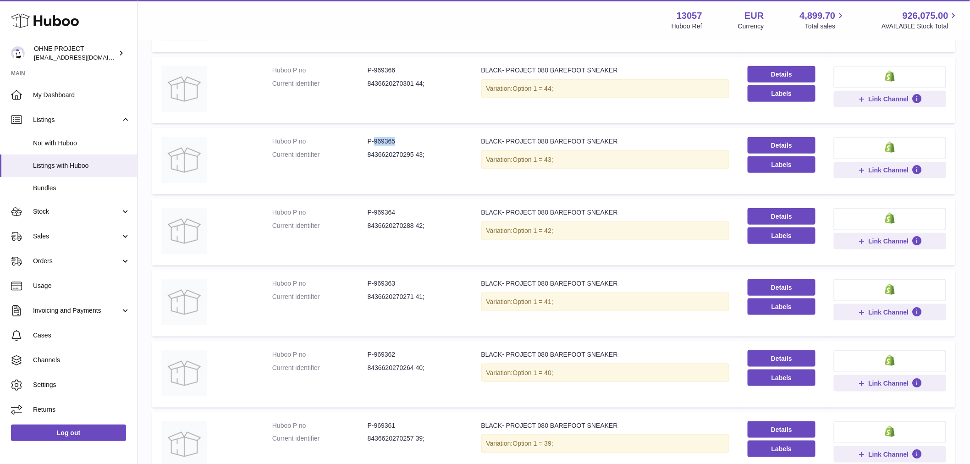
drag, startPoint x: 373, startPoint y: 140, endPoint x: 418, endPoint y: 140, distance: 44.9
click at [418, 140] on dd "P-969365" at bounding box center [415, 141] width 95 height 9
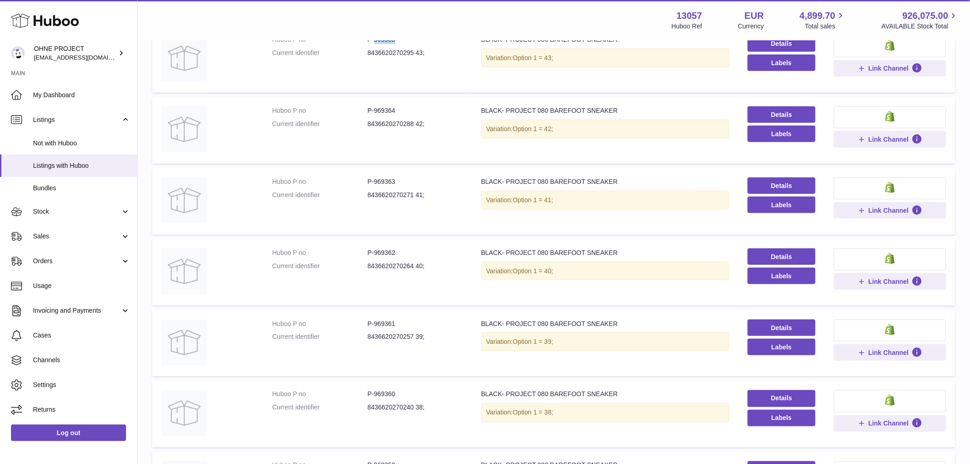
scroll to position [503, 0]
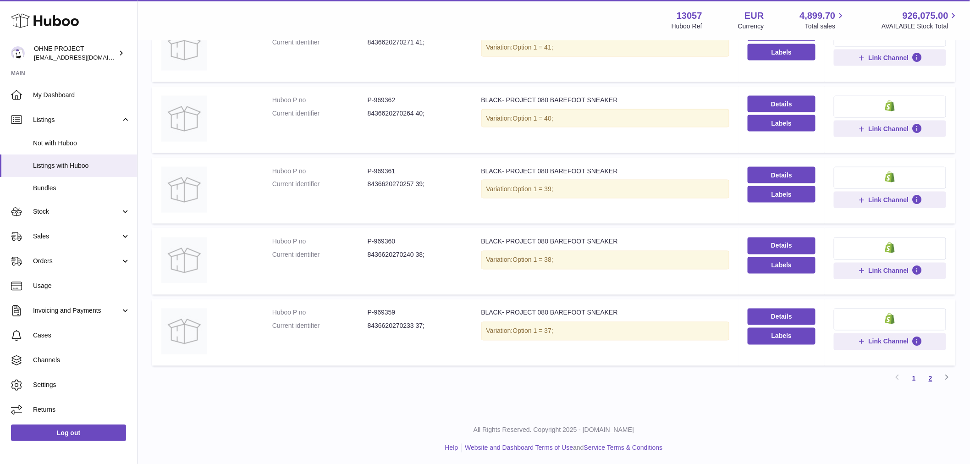
click at [934, 375] on link "2" at bounding box center [931, 379] width 17 height 17
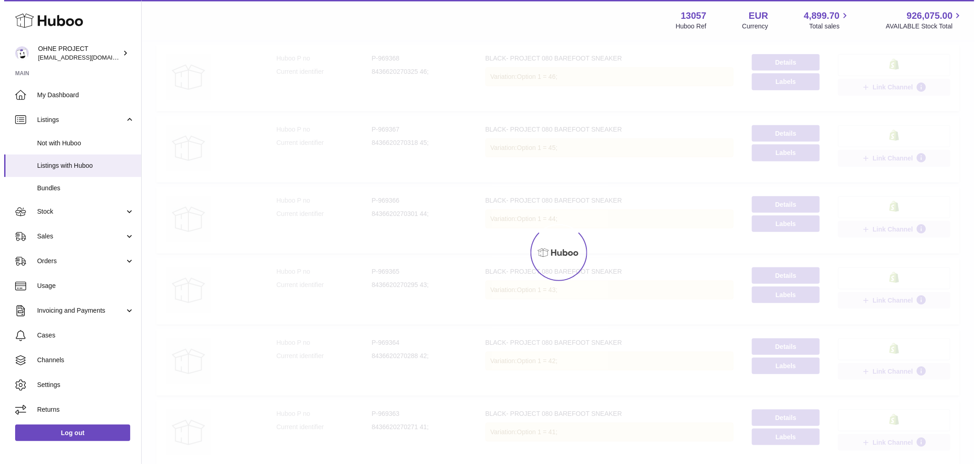
scroll to position [41, 0]
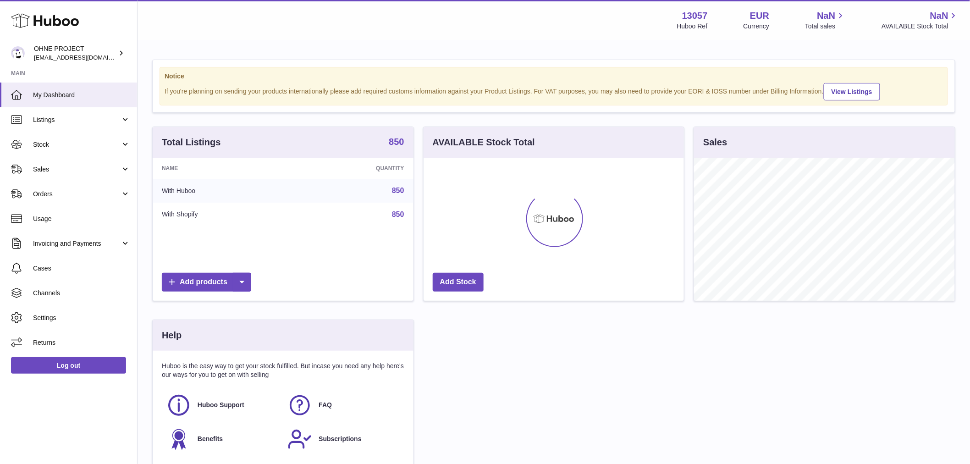
scroll to position [143, 260]
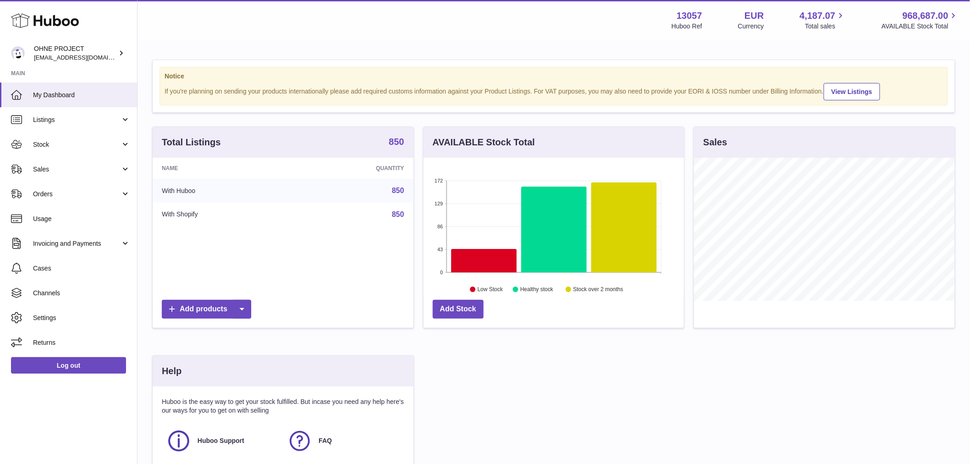
click at [393, 146] on strong "850" at bounding box center [396, 141] width 15 height 9
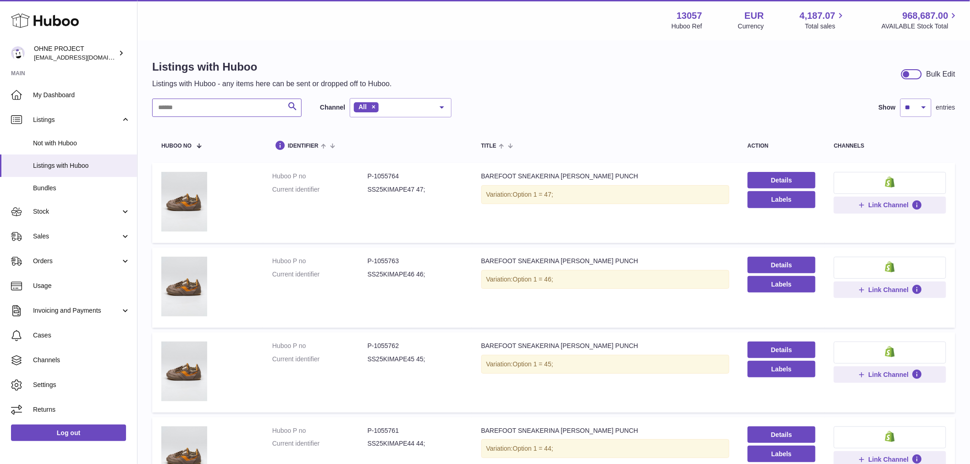
click at [262, 106] on input "text" at bounding box center [226, 108] width 149 height 18
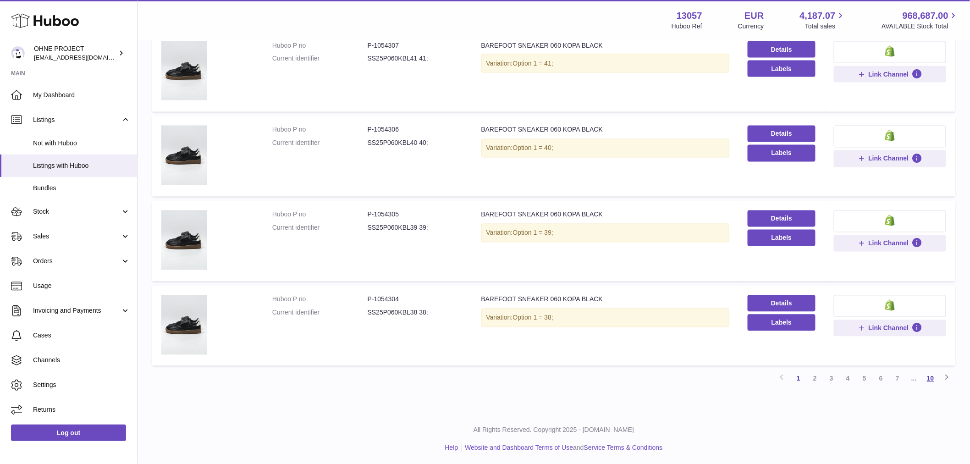
click at [931, 377] on link "10" at bounding box center [931, 379] width 17 height 17
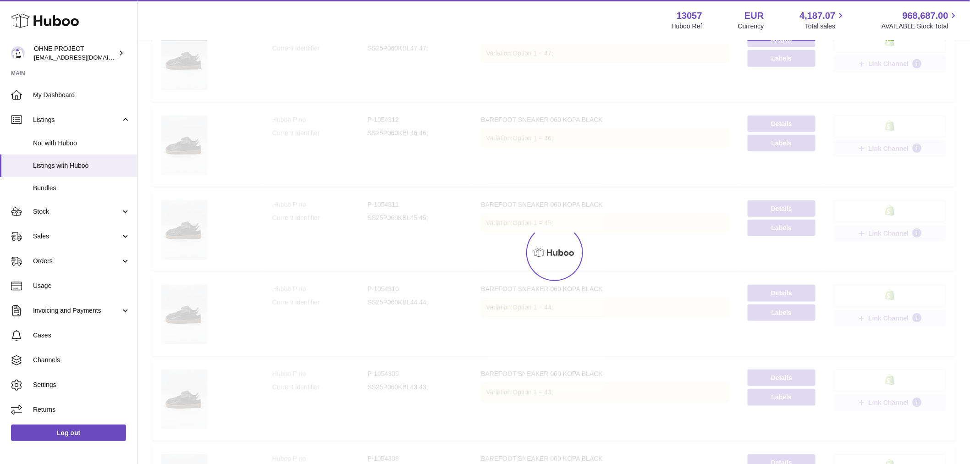
scroll to position [41, 0]
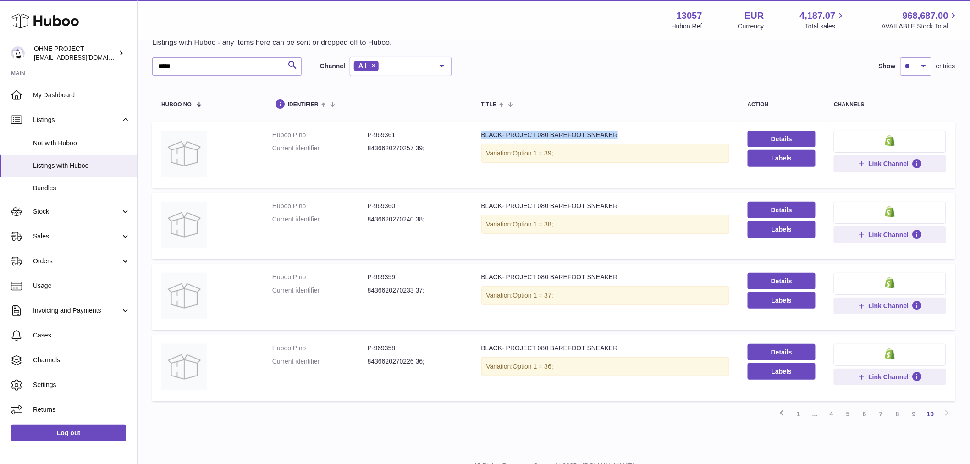
drag, startPoint x: 478, startPoint y: 134, endPoint x: 616, endPoint y: 134, distance: 137.6
click at [616, 134] on td "Title BLACK- PROJECT 080 BAREFOOT SNEAKER Variation: Option 1 = 39;" at bounding box center [605, 155] width 266 height 66
copy div "BLACK- PROJECT 080 BAREFOOT SNEAKER"
drag, startPoint x: 194, startPoint y: 69, endPoint x: 148, endPoint y: 65, distance: 45.6
click at [148, 65] on div "Listings with Huboo Listings with Huboo - any items here can be sent or dropped…" at bounding box center [554, 224] width 833 height 448
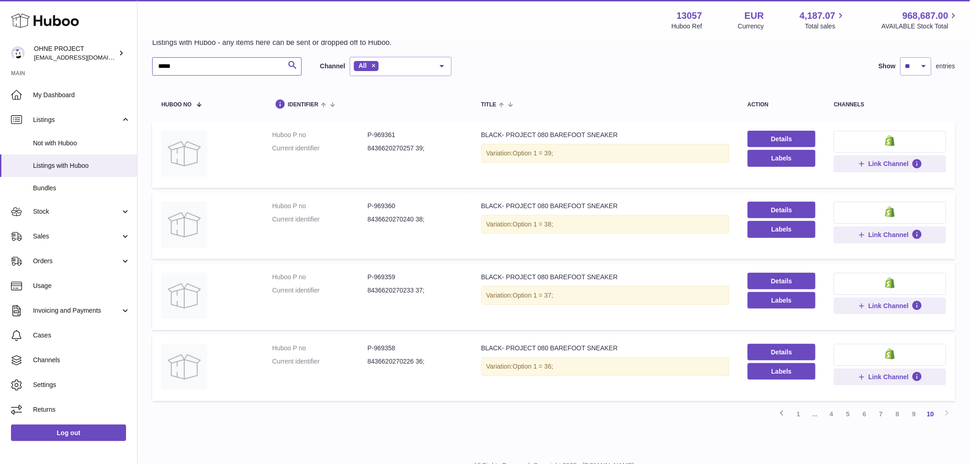
paste input "**********"
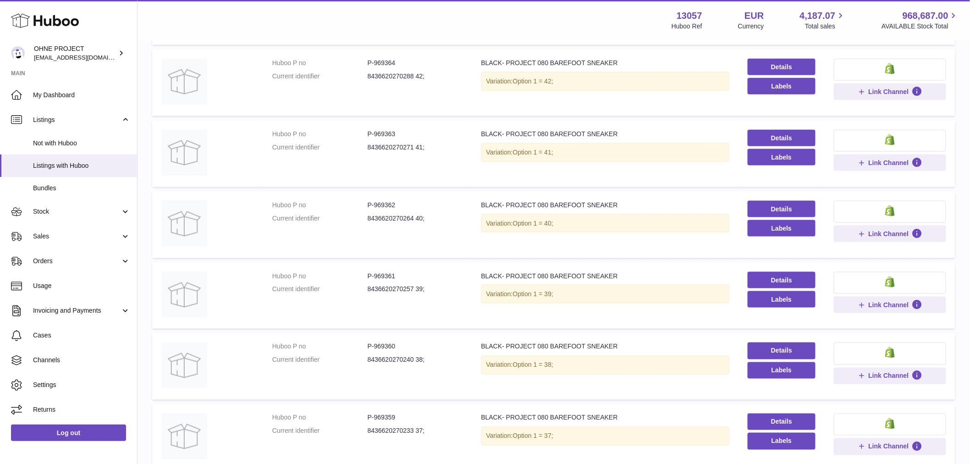
scroll to position [503, 0]
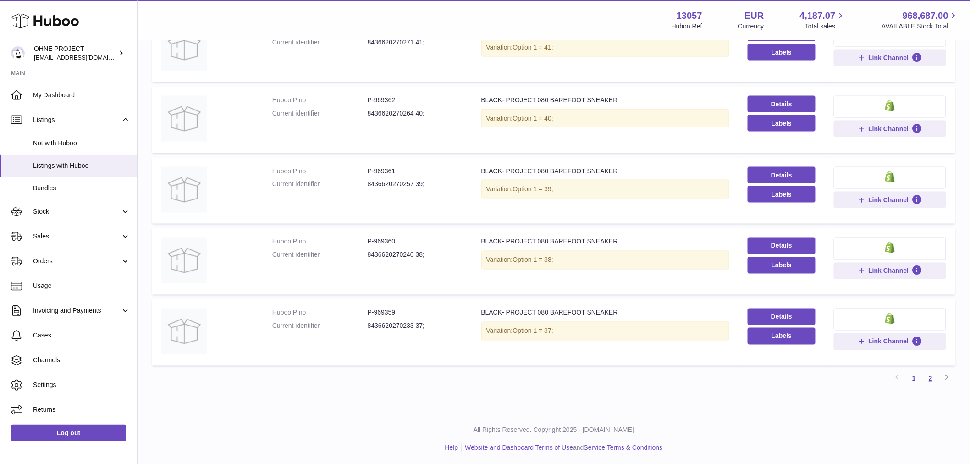
type input "**********"
click at [928, 375] on link "2" at bounding box center [931, 379] width 17 height 17
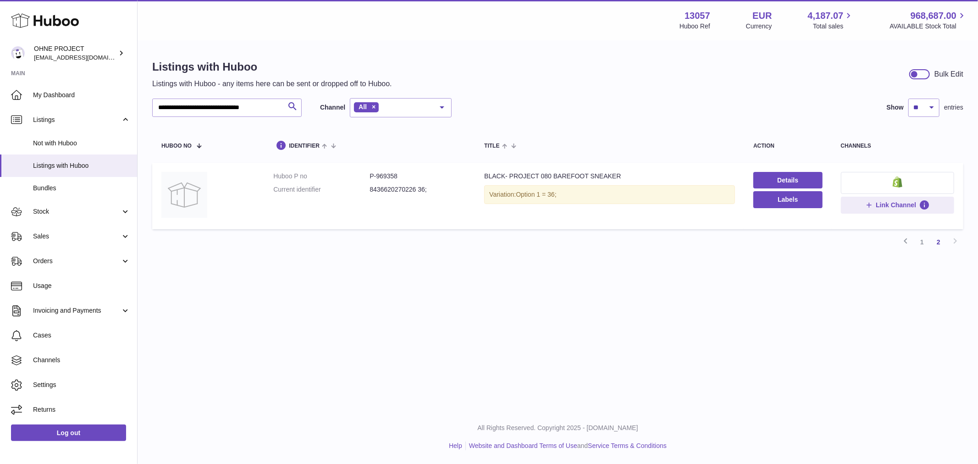
click at [924, 243] on link "1" at bounding box center [922, 242] width 17 height 17
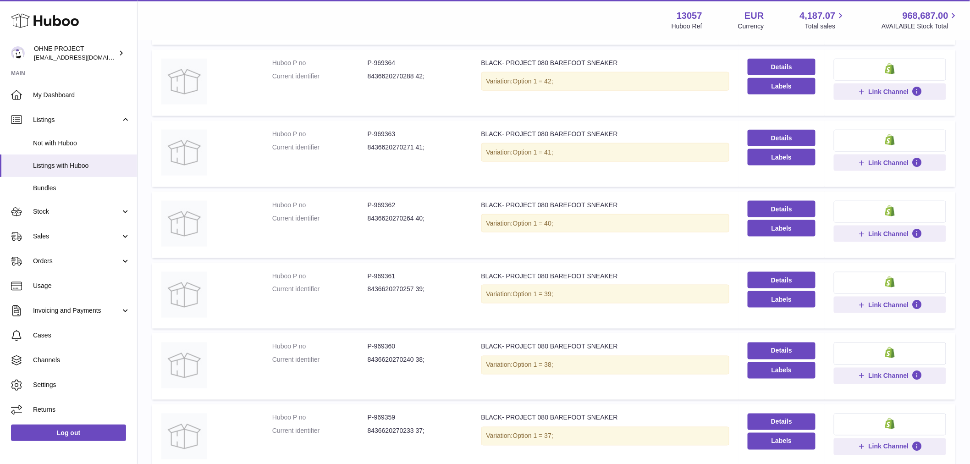
scroll to position [503, 0]
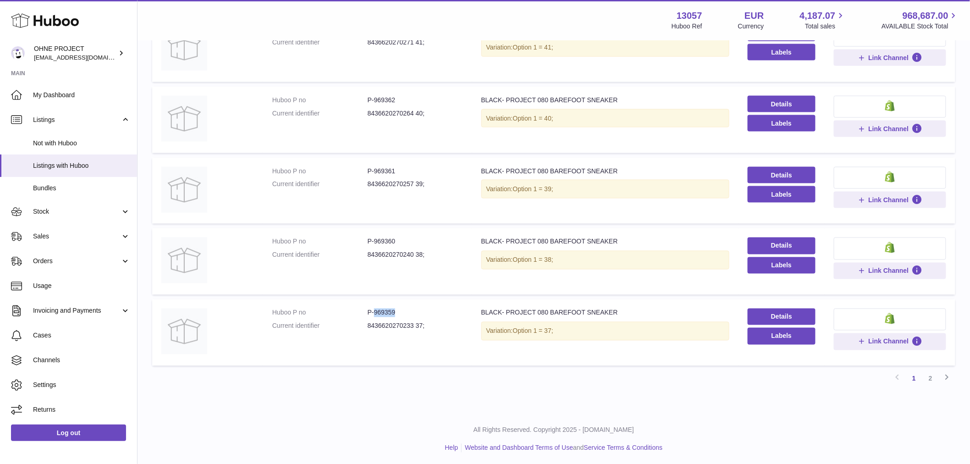
drag, startPoint x: 373, startPoint y: 308, endPoint x: 414, endPoint y: 308, distance: 40.8
click at [414, 309] on dd "P-969359" at bounding box center [415, 313] width 95 height 9
copy dd "969359"
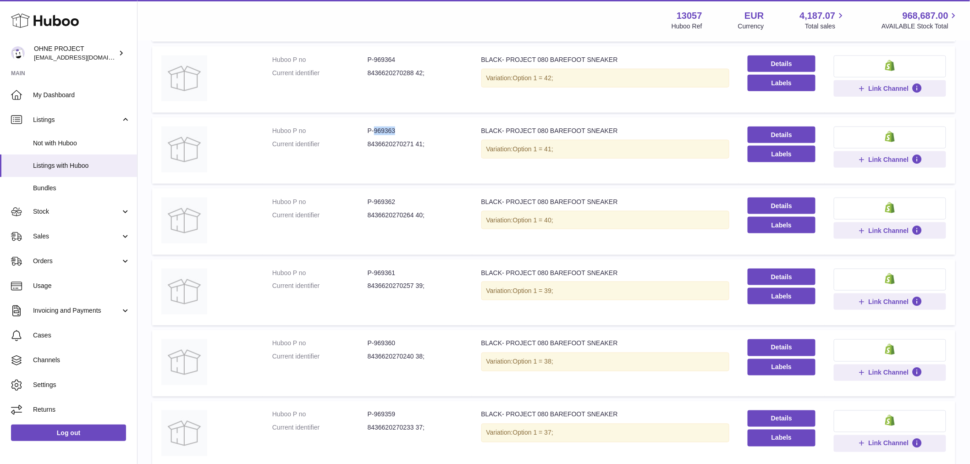
drag, startPoint x: 372, startPoint y: 127, endPoint x: 430, endPoint y: 125, distance: 57.8
click at [429, 127] on dd "P-969363" at bounding box center [415, 131] width 95 height 9
copy dd "969363"
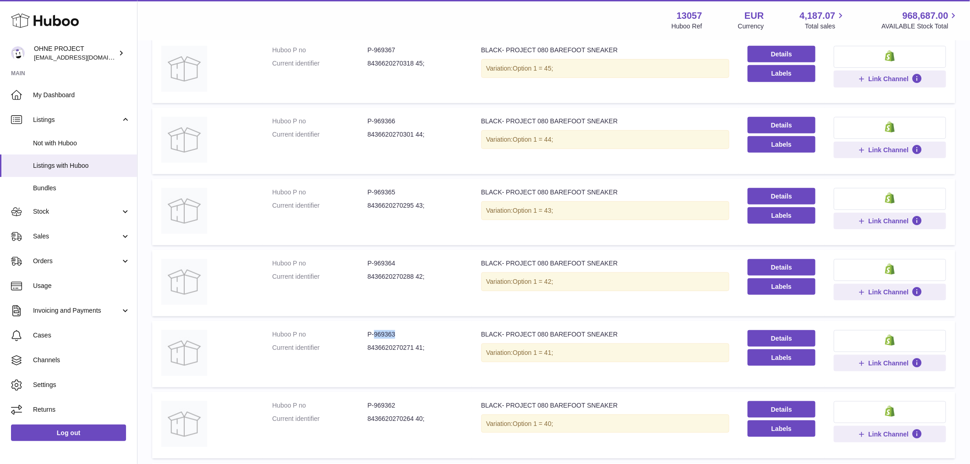
scroll to position [95, 0]
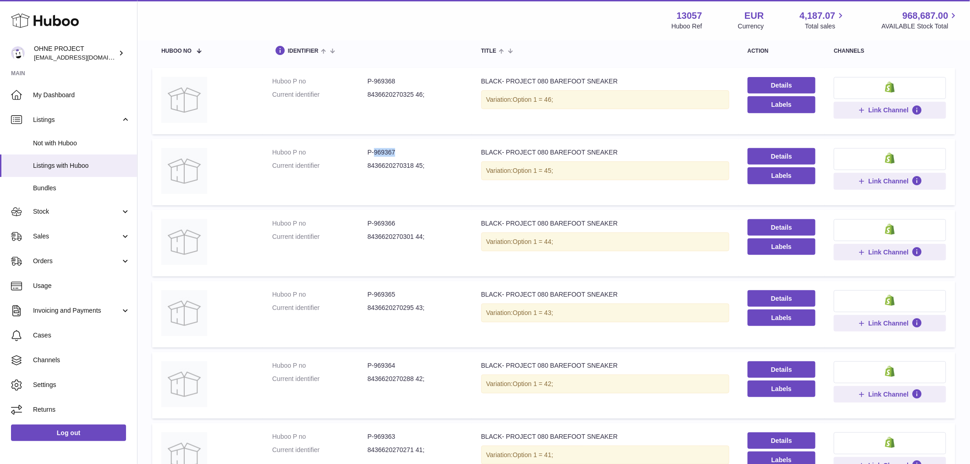
drag, startPoint x: 373, startPoint y: 150, endPoint x: 431, endPoint y: 152, distance: 57.8
click at [428, 150] on dd "P-969367" at bounding box center [415, 152] width 95 height 9
copy dd "969367"
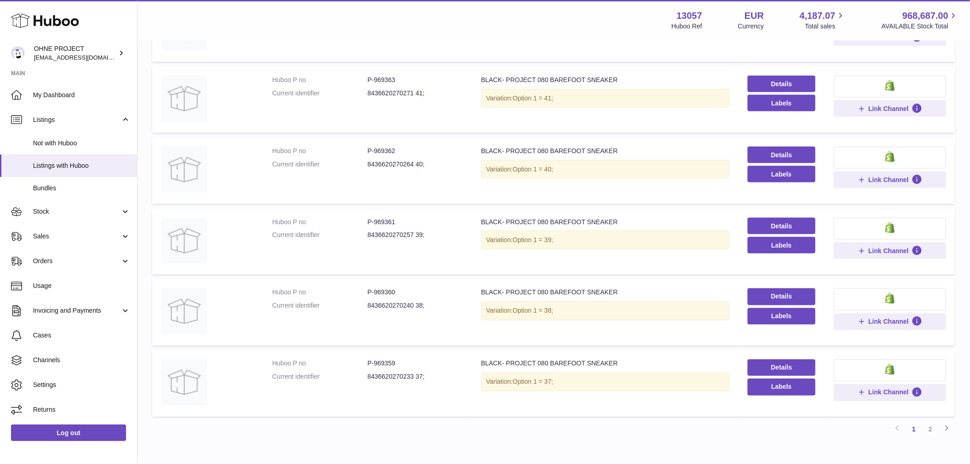
scroll to position [299, 0]
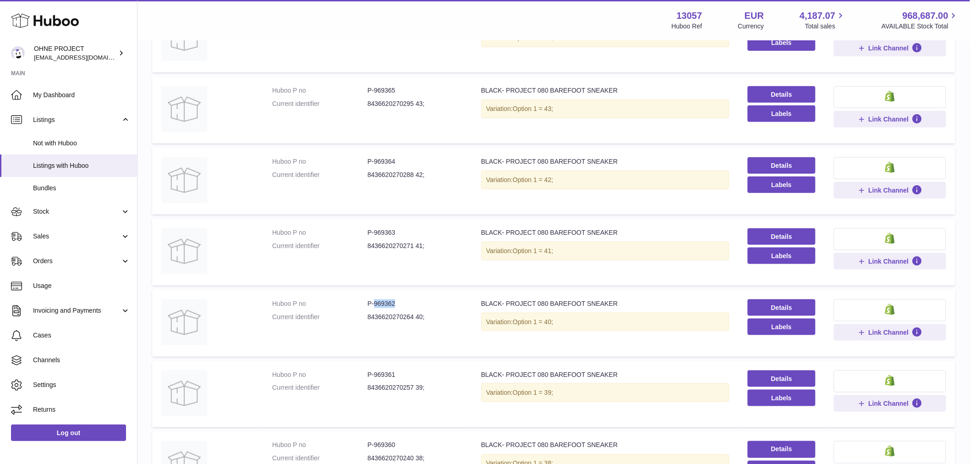
drag, startPoint x: 373, startPoint y: 303, endPoint x: 411, endPoint y: 302, distance: 38.1
click at [411, 302] on dd "P-969362" at bounding box center [415, 303] width 95 height 9
copy dd "969362"
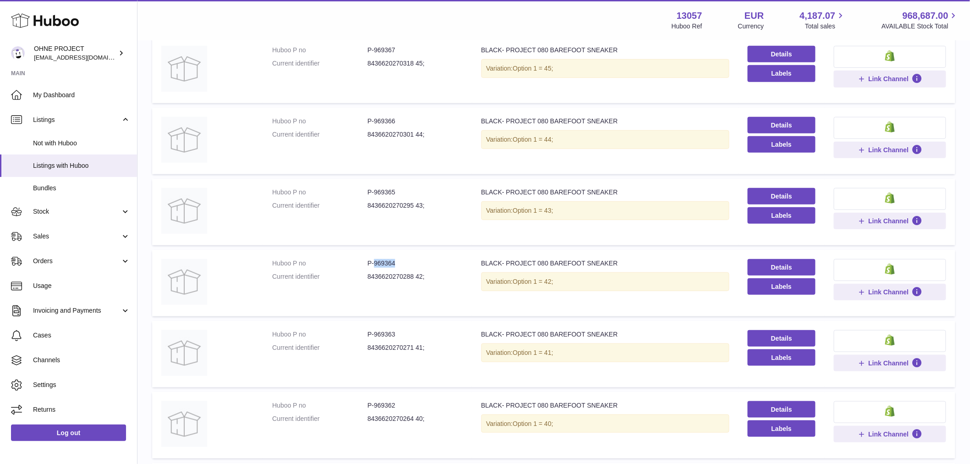
drag, startPoint x: 373, startPoint y: 262, endPoint x: 417, endPoint y: 262, distance: 44.0
click at [417, 262] on dd "P-969364" at bounding box center [415, 263] width 95 height 9
copy dd "969364"
